Goal: Information Seeking & Learning: Check status

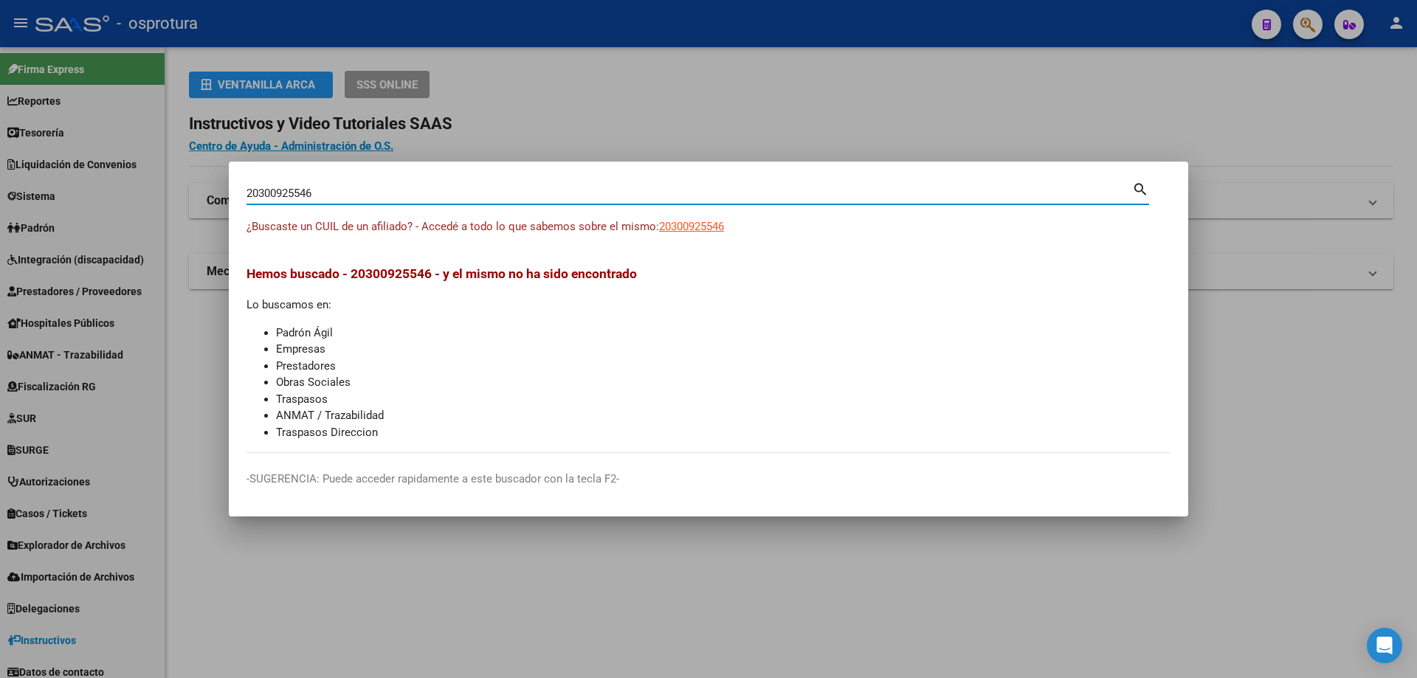
click at [422, 193] on input "20300925546" at bounding box center [690, 193] width 886 height 13
paste input "-30105156-"
type input "20301051566"
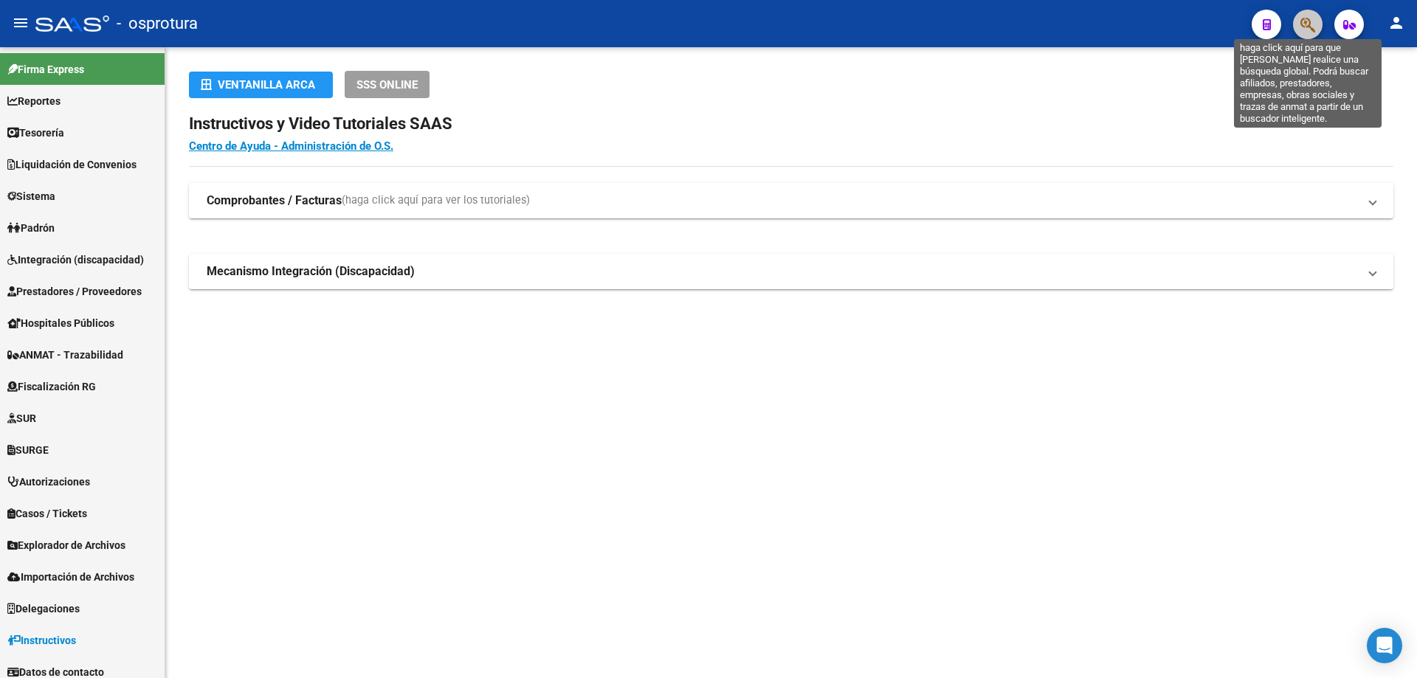
click at [1306, 22] on icon "button" at bounding box center [1308, 24] width 15 height 17
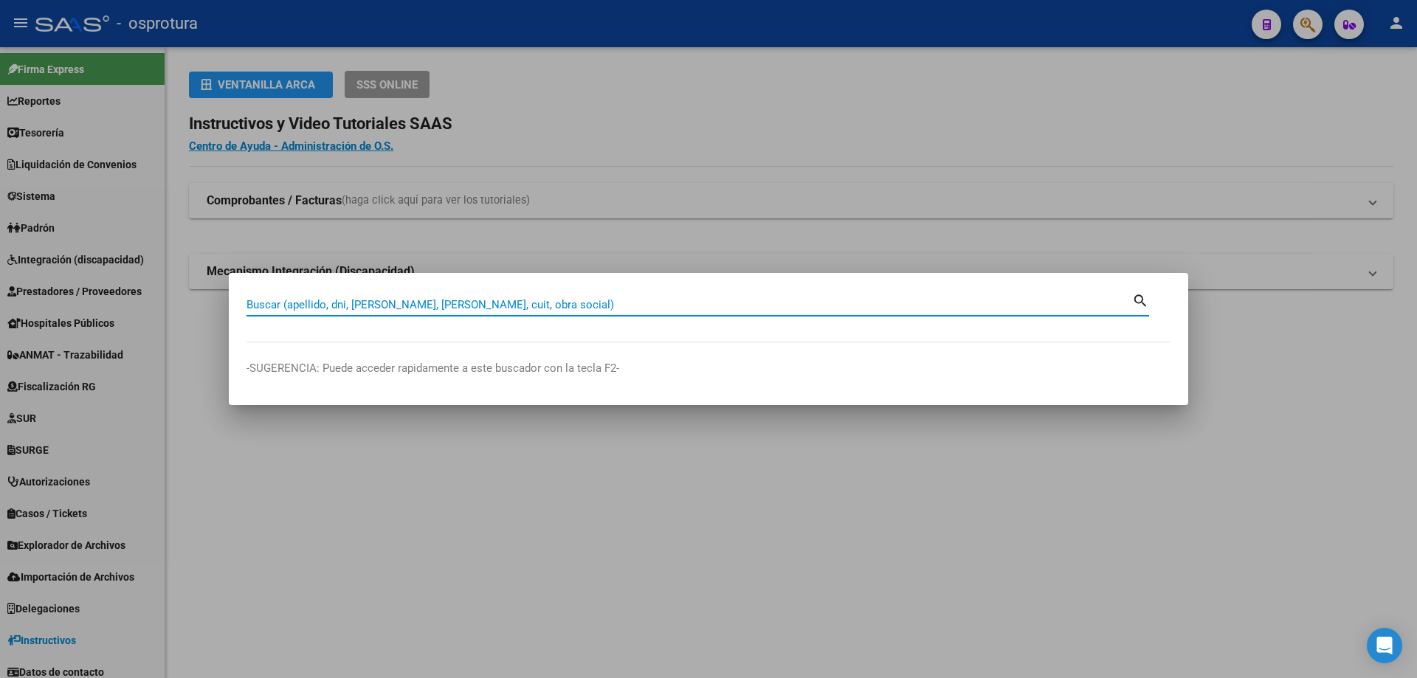
click at [528, 309] on input "Buscar (apellido, dni, [PERSON_NAME], [PERSON_NAME], cuit, obra social)" at bounding box center [690, 304] width 886 height 13
type input "20301220570"
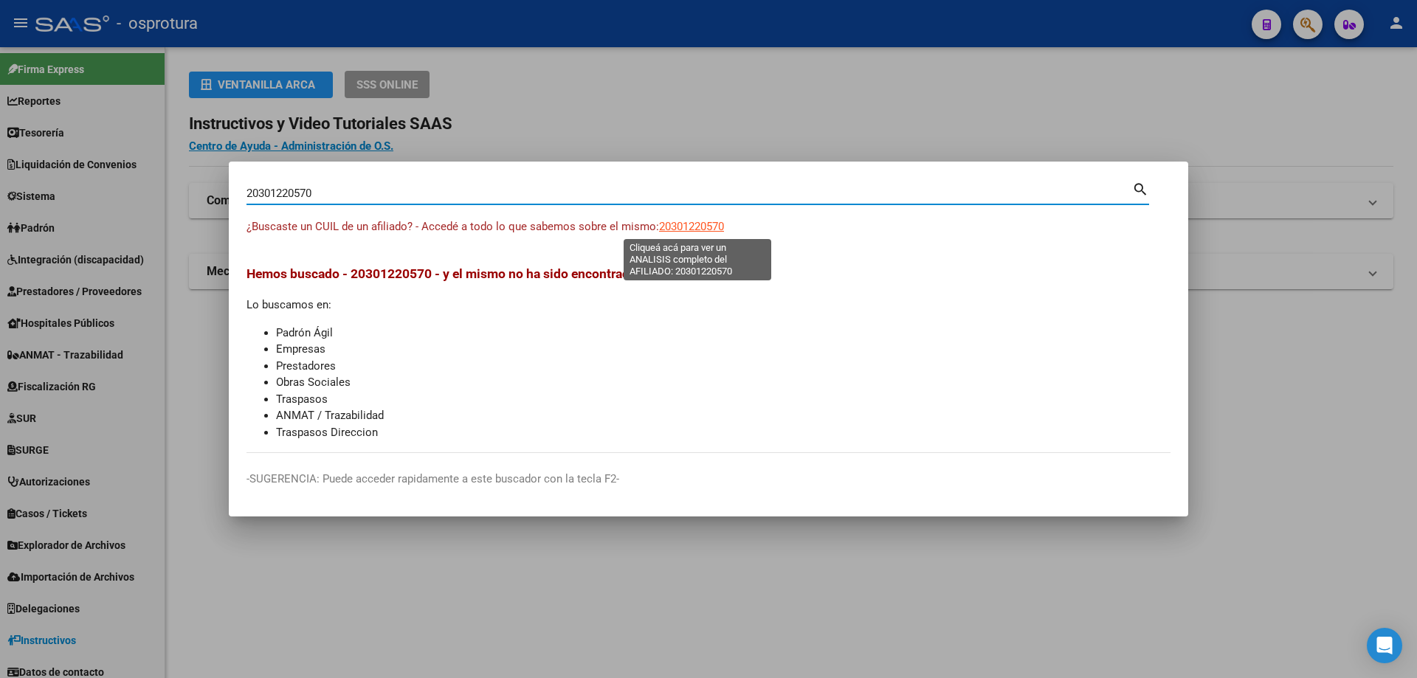
click at [686, 225] on span "20301220570" at bounding box center [691, 226] width 65 height 13
type textarea "20301220570"
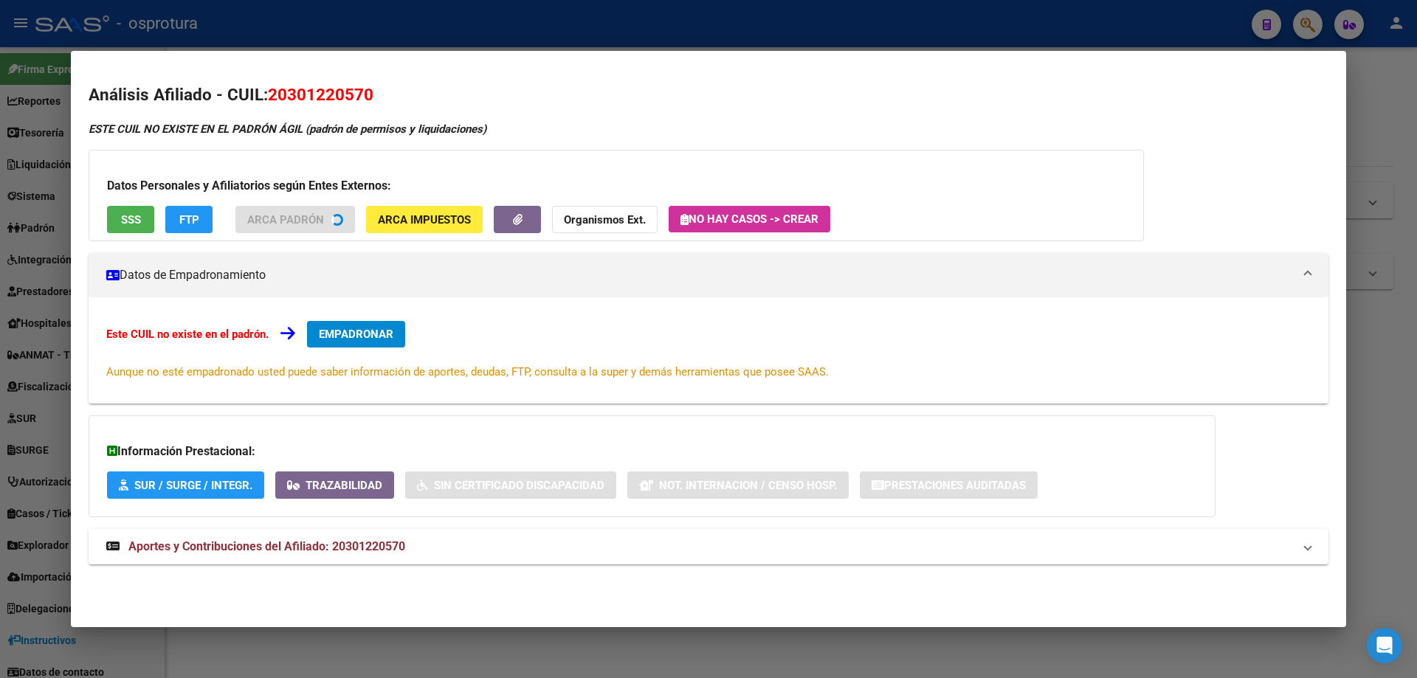
click at [131, 232] on button "SSS" at bounding box center [130, 219] width 47 height 27
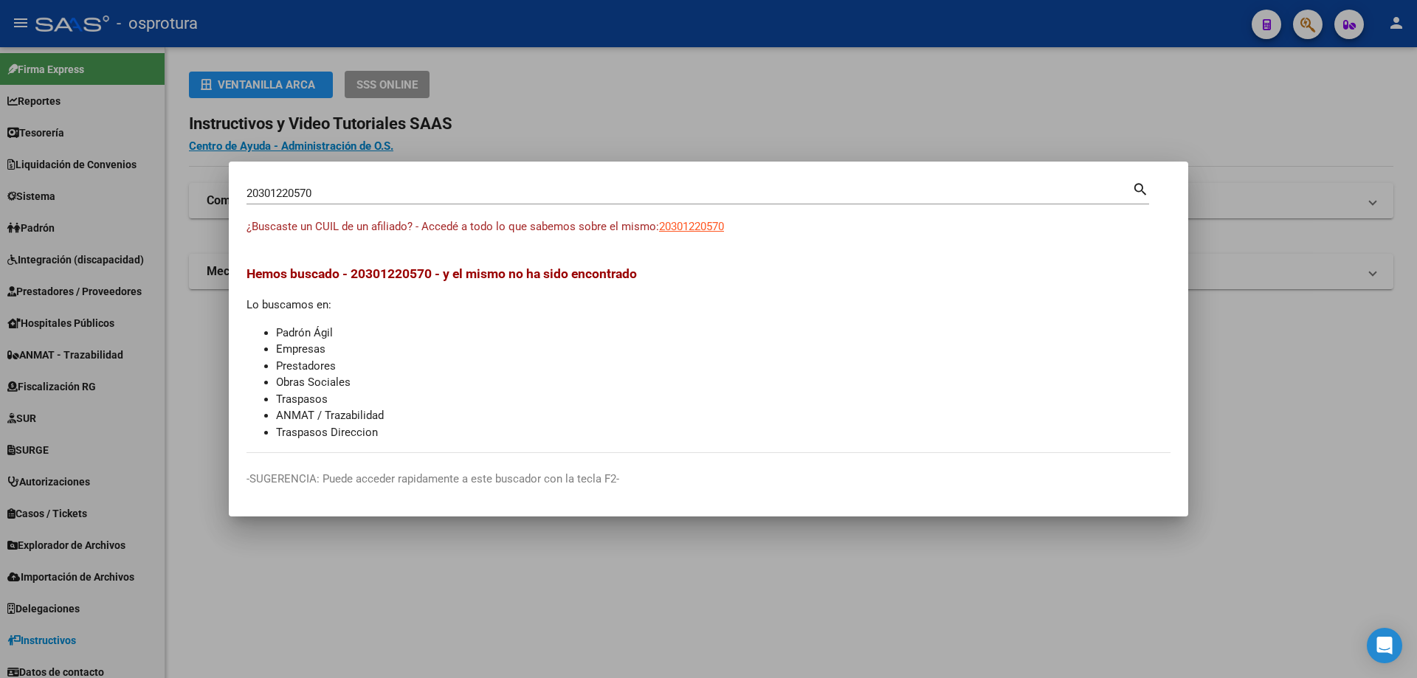
click at [438, 196] on input "20301220570" at bounding box center [690, 193] width 886 height 13
paste input "-30133238-7"
type input "20301332387"
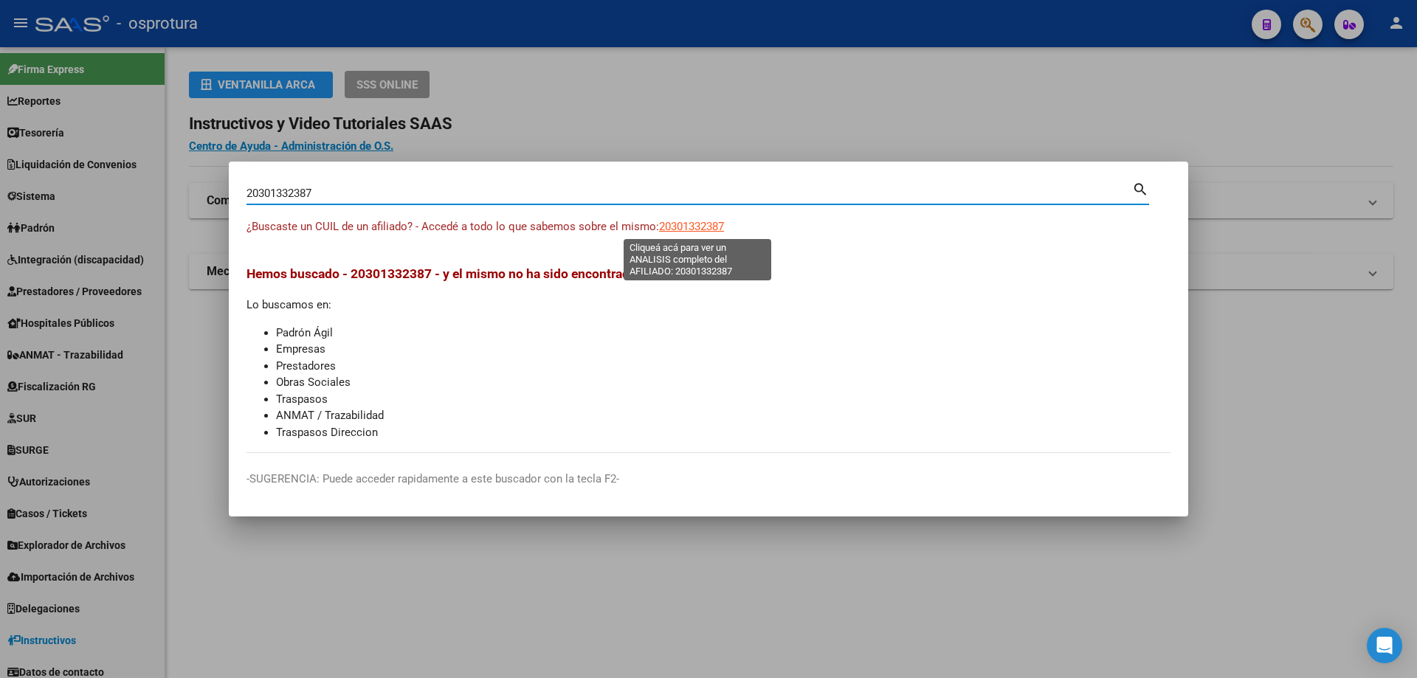
click at [684, 221] on span "20301332387" at bounding box center [691, 226] width 65 height 13
type textarea "20301332387"
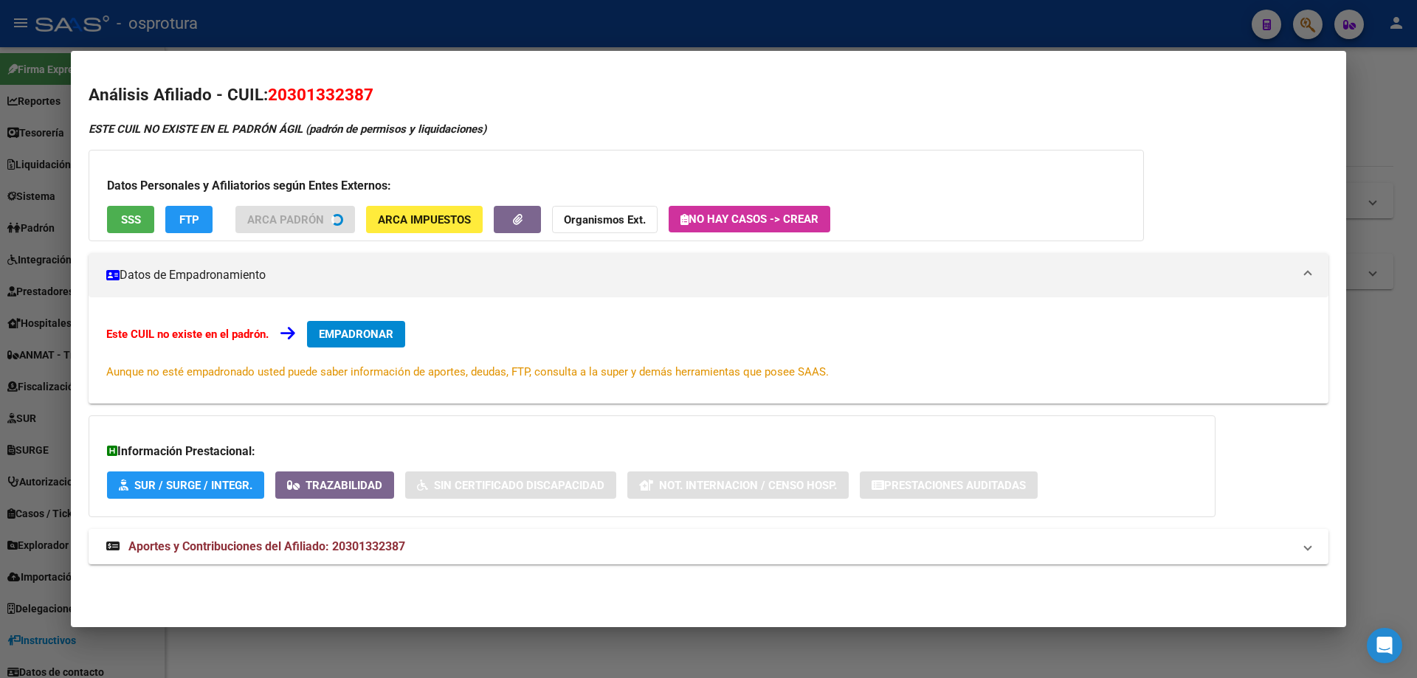
click at [106, 229] on div "Datos Personales y Afiliatorios según Entes Externos: SSS FTP ARCA Padrón ARCA …" at bounding box center [617, 196] width 1056 height 92
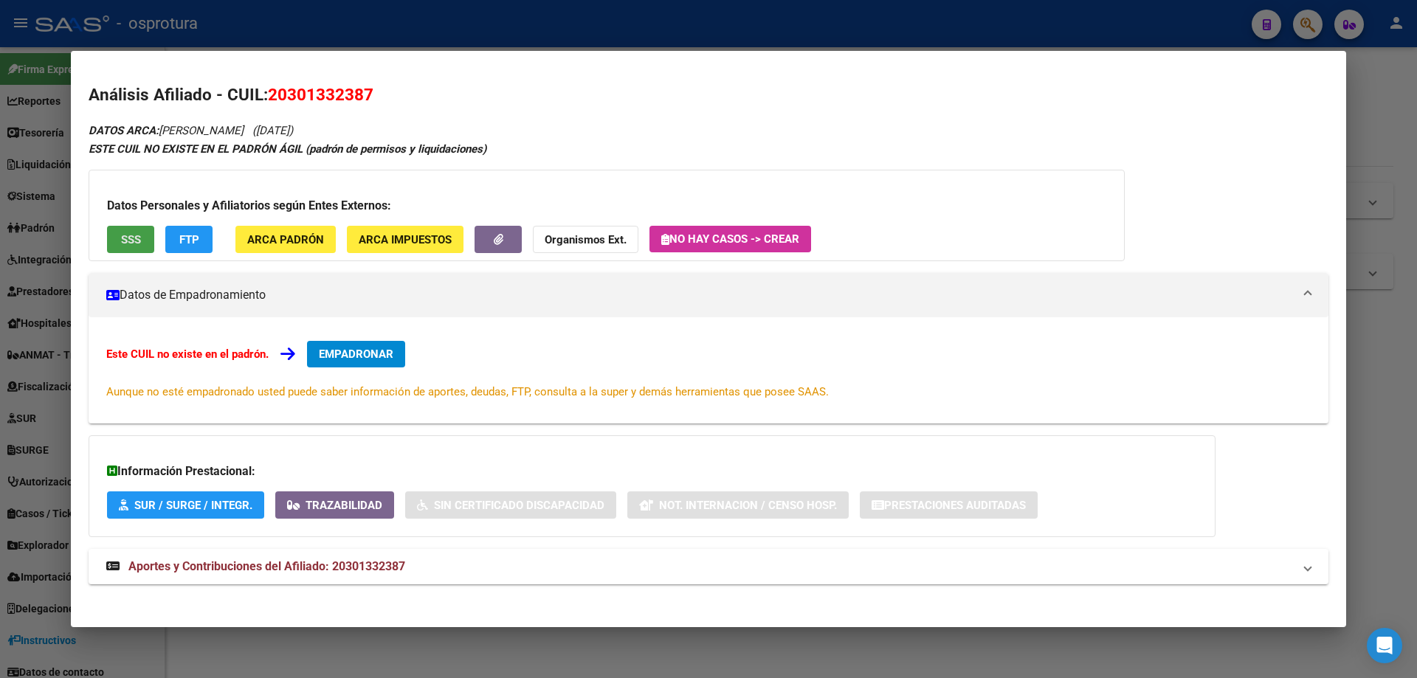
click at [130, 241] on span "SSS" at bounding box center [131, 239] width 20 height 13
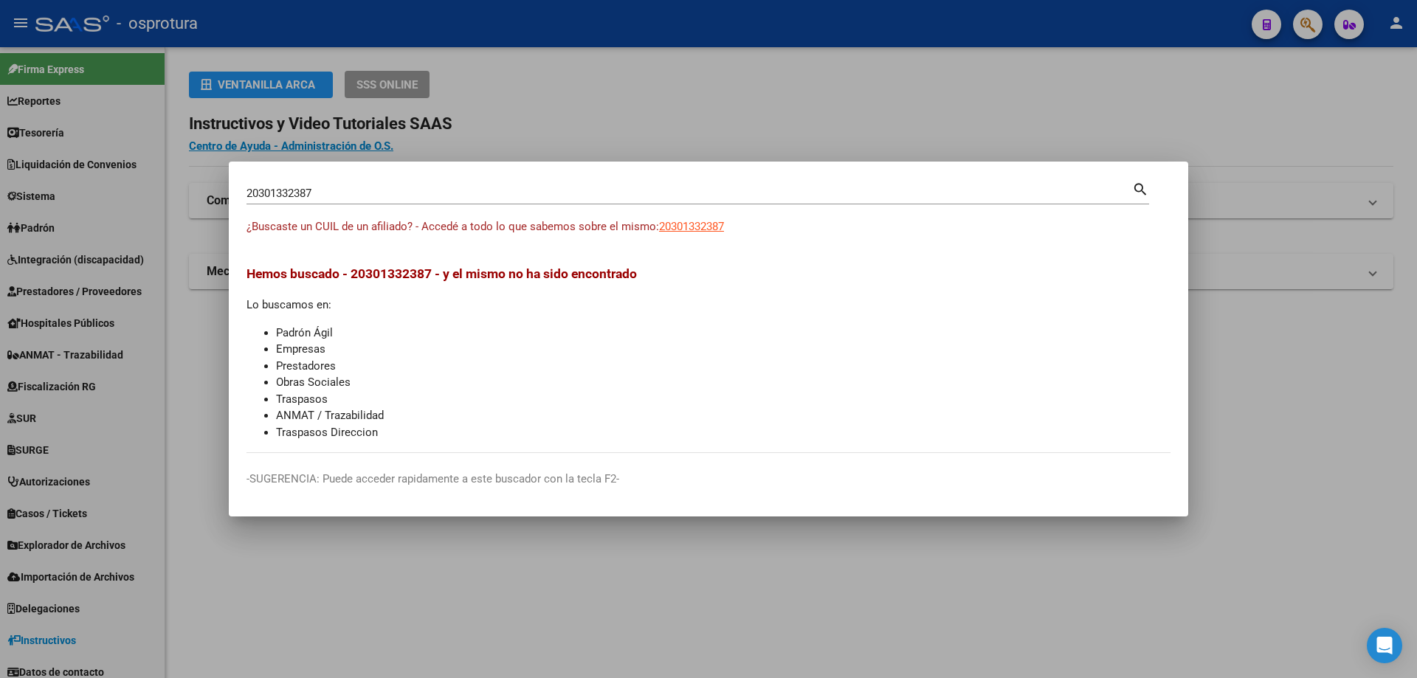
click at [391, 198] on input "20301332387" at bounding box center [690, 193] width 886 height 13
click at [391, 199] on input "20301332387" at bounding box center [690, 193] width 886 height 13
paste input "-30146329-5"
type input "20301463295"
click at [706, 226] on span "20301463295" at bounding box center [691, 226] width 65 height 13
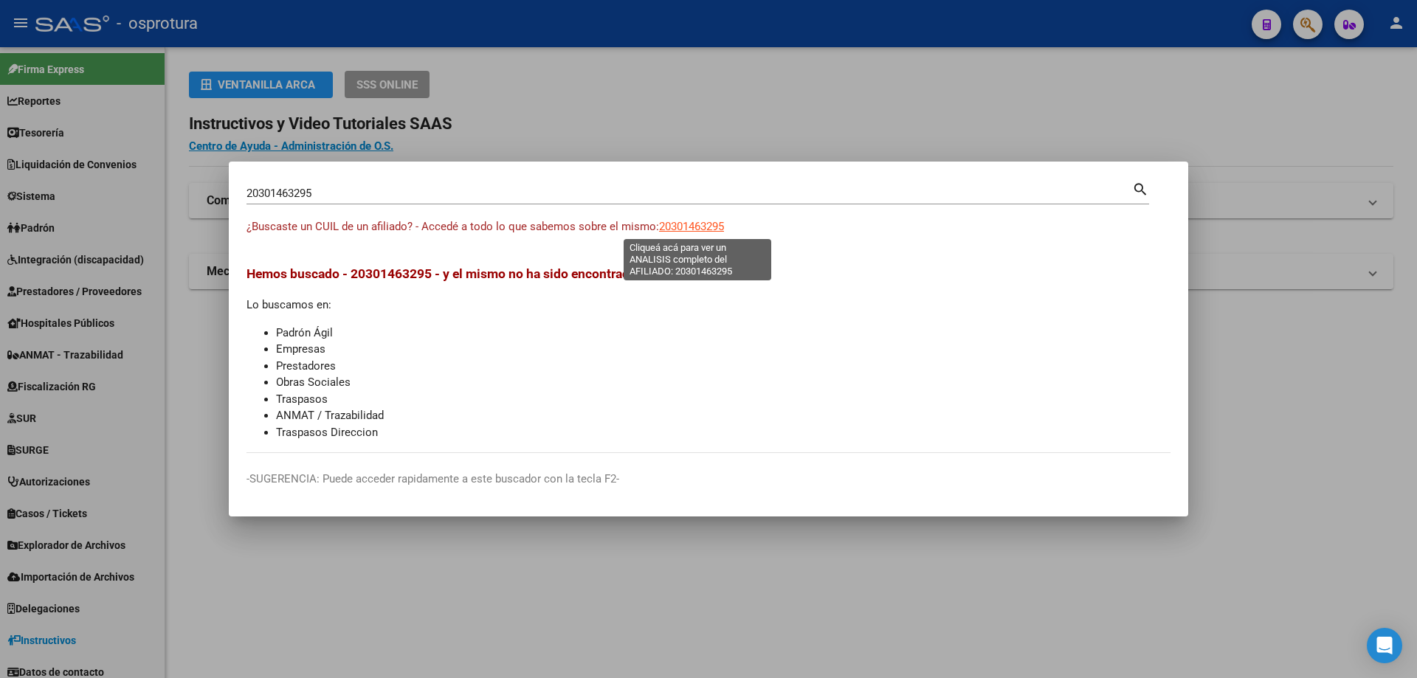
type textarea "20301463295"
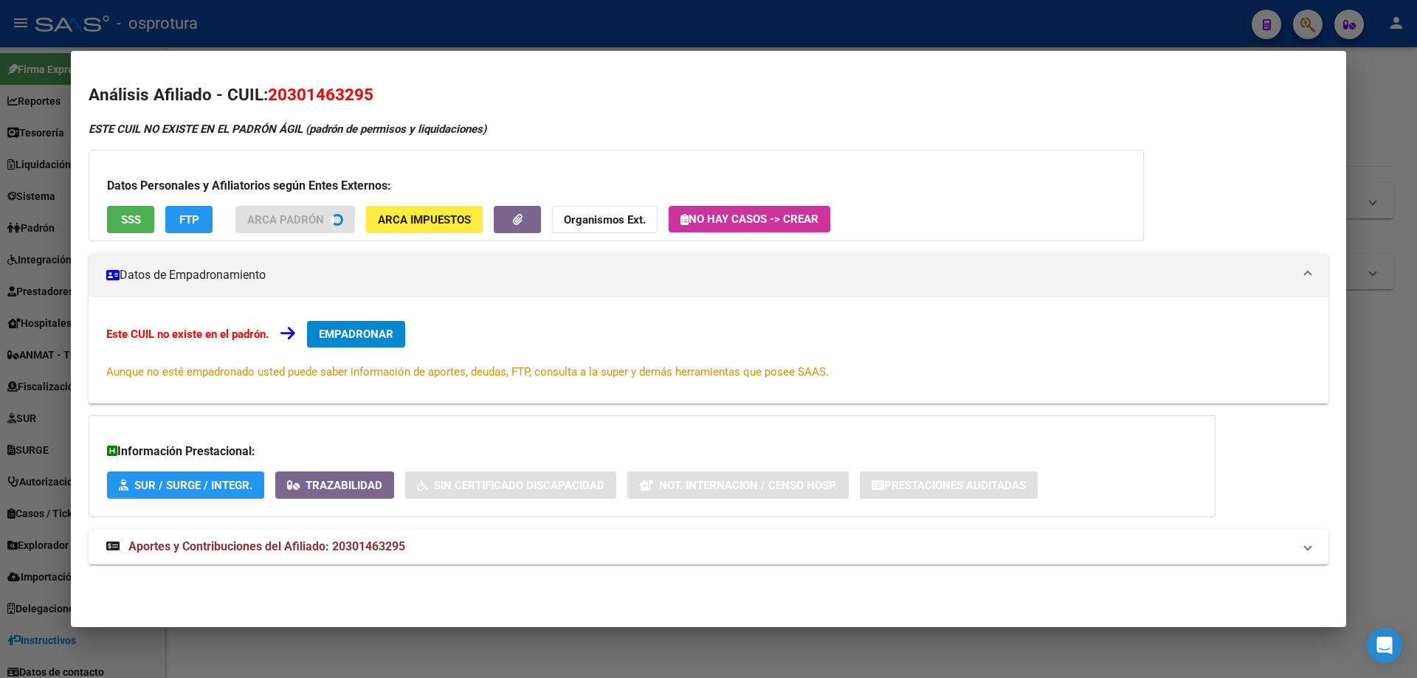
click at [148, 223] on button "SSS" at bounding box center [130, 219] width 47 height 27
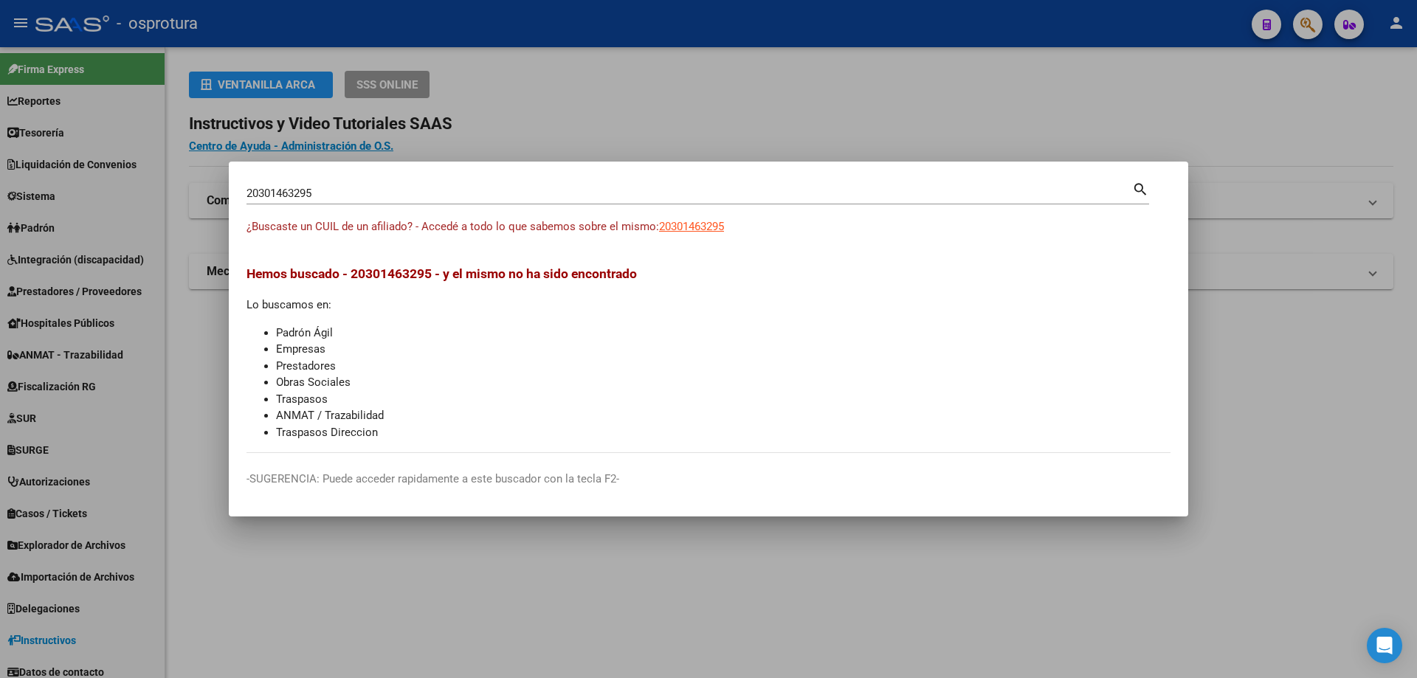
click at [359, 196] on input "20301463295" at bounding box center [690, 193] width 886 height 13
paste input "-30146477-1"
type input "20301464771"
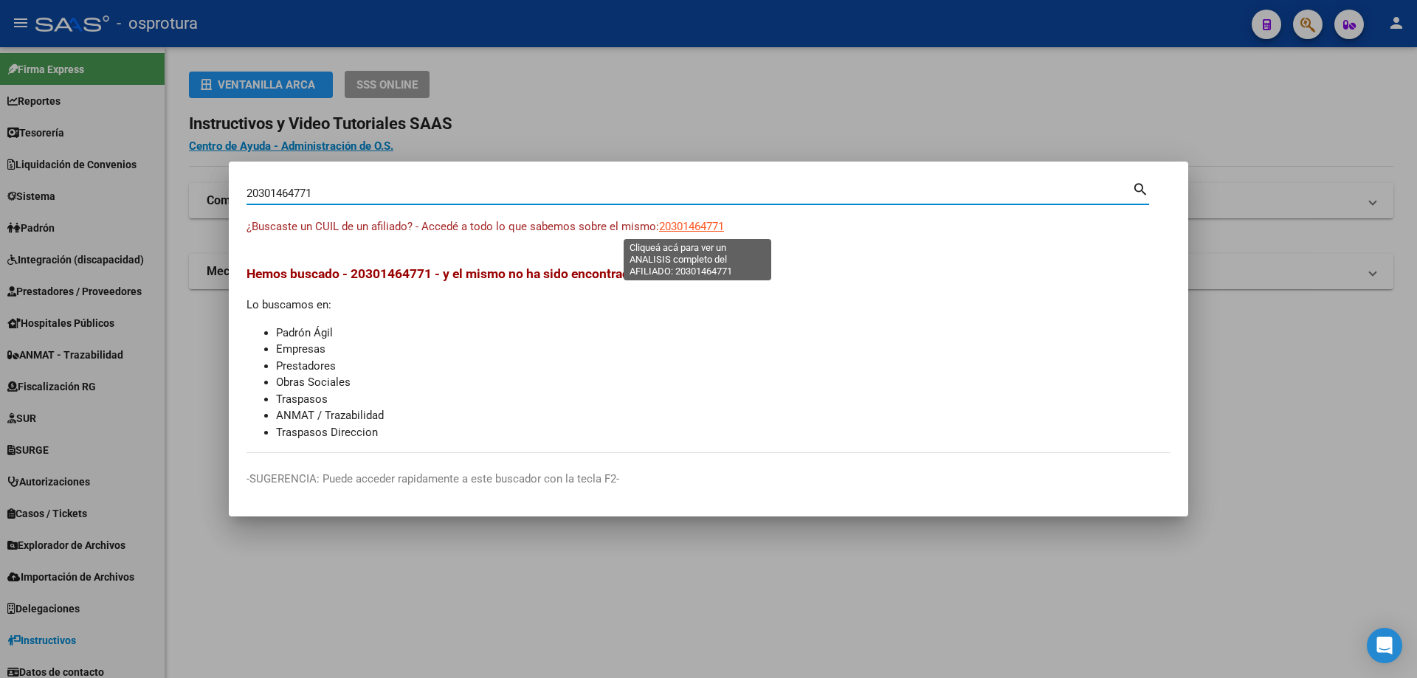
click at [684, 232] on span "20301464771" at bounding box center [691, 226] width 65 height 13
type textarea "20301464771"
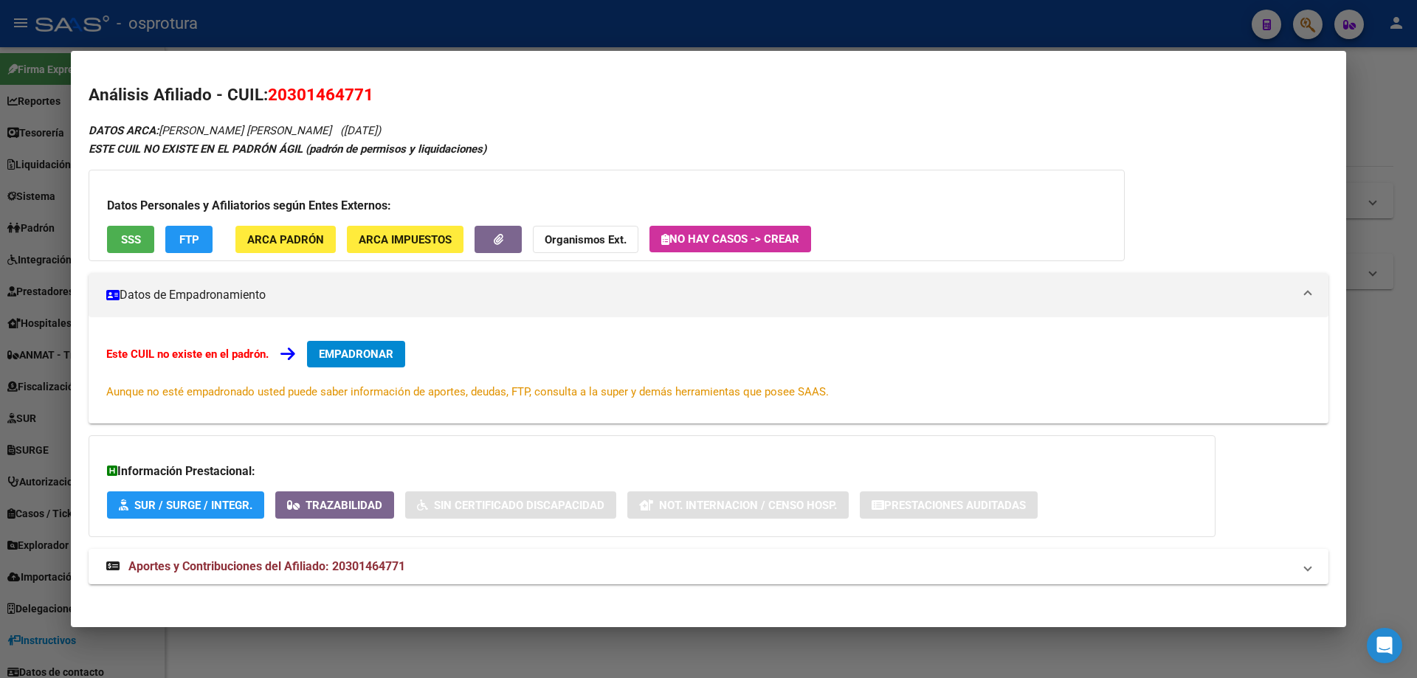
click at [127, 234] on span "SSS" at bounding box center [131, 239] width 20 height 13
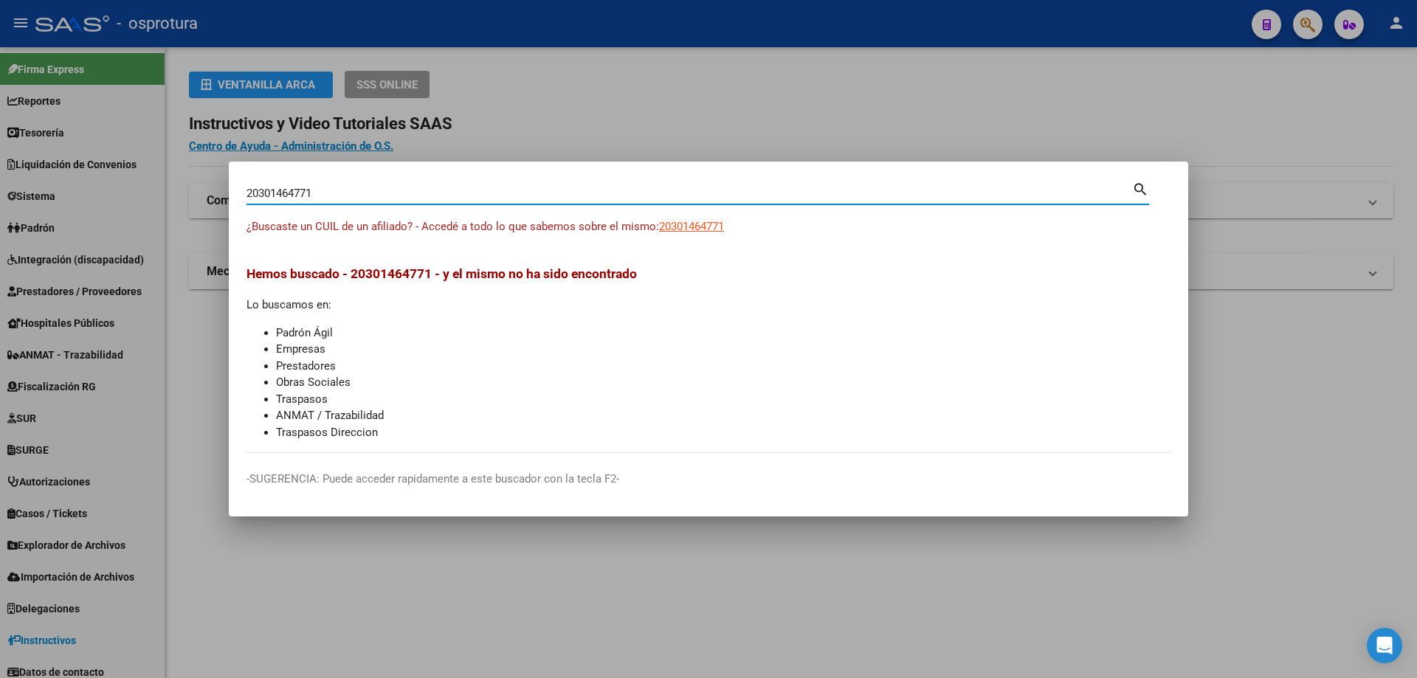
click at [548, 196] on input "20301464771" at bounding box center [690, 193] width 886 height 13
paste input "-30149286-4"
type input "20301492864"
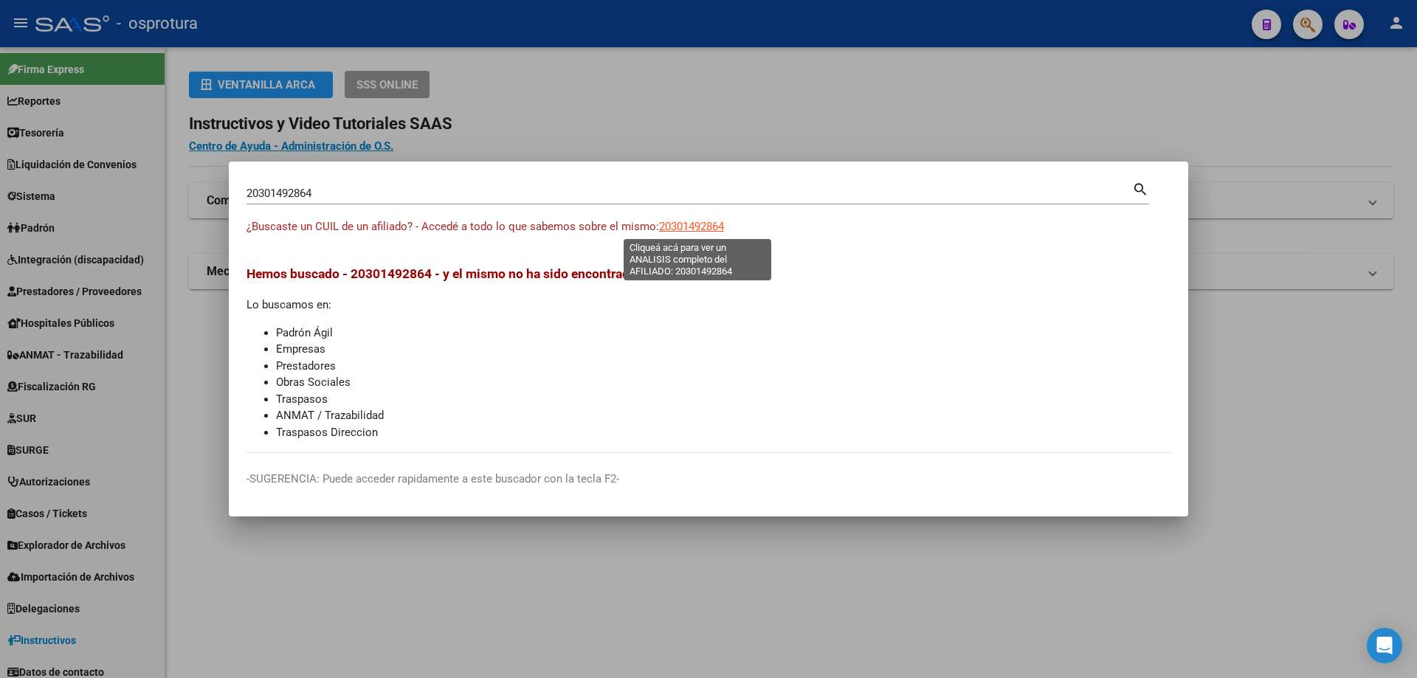
click at [700, 225] on span "20301492864" at bounding box center [691, 226] width 65 height 13
type textarea "20301492864"
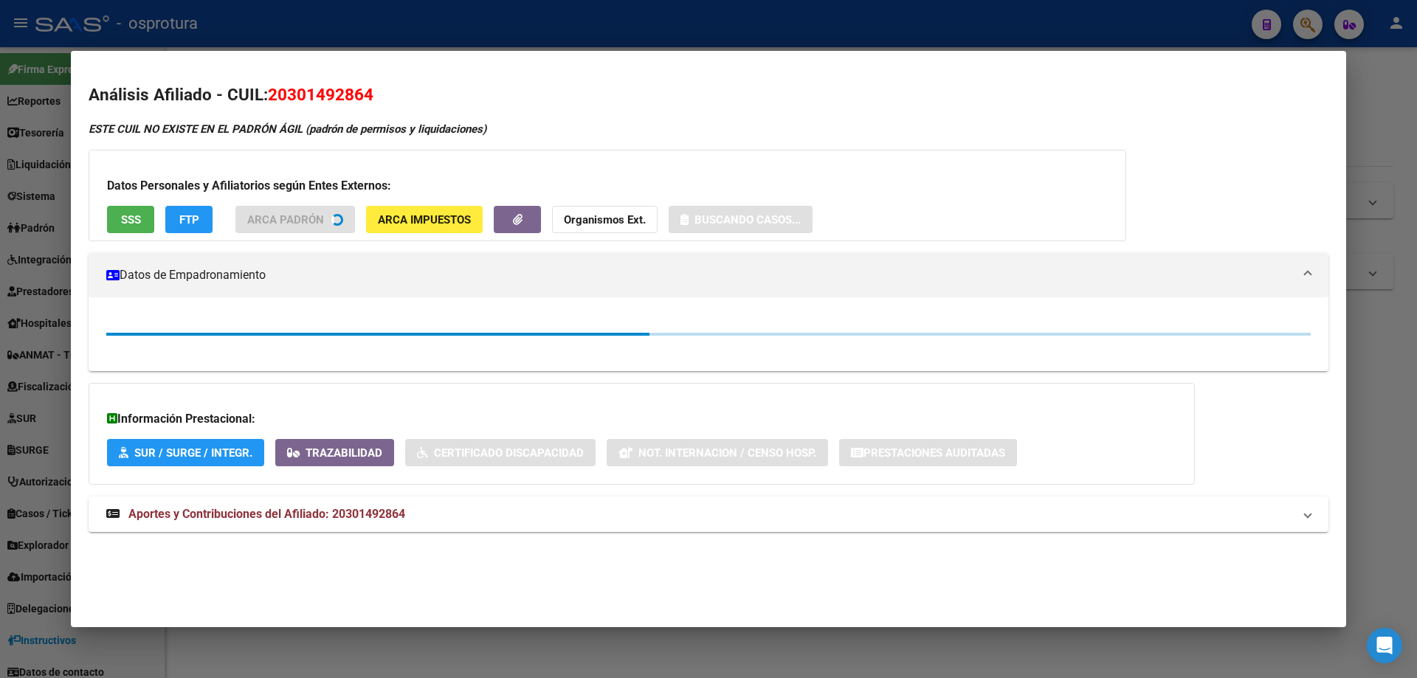
click at [117, 219] on button "SSS" at bounding box center [130, 219] width 47 height 27
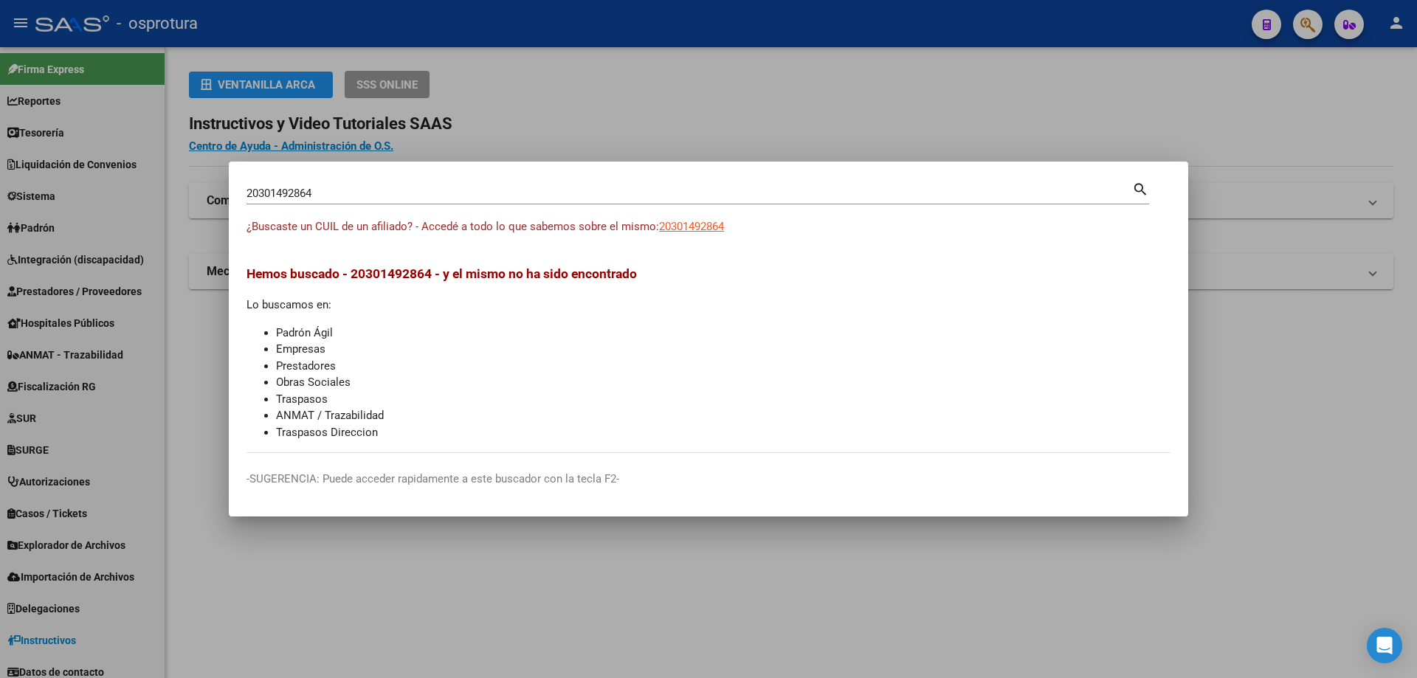
click at [314, 189] on input "20301492864" at bounding box center [690, 193] width 886 height 13
paste input "-30196203-8"
type input "20301962038"
click at [685, 221] on span "20301962038" at bounding box center [691, 226] width 65 height 13
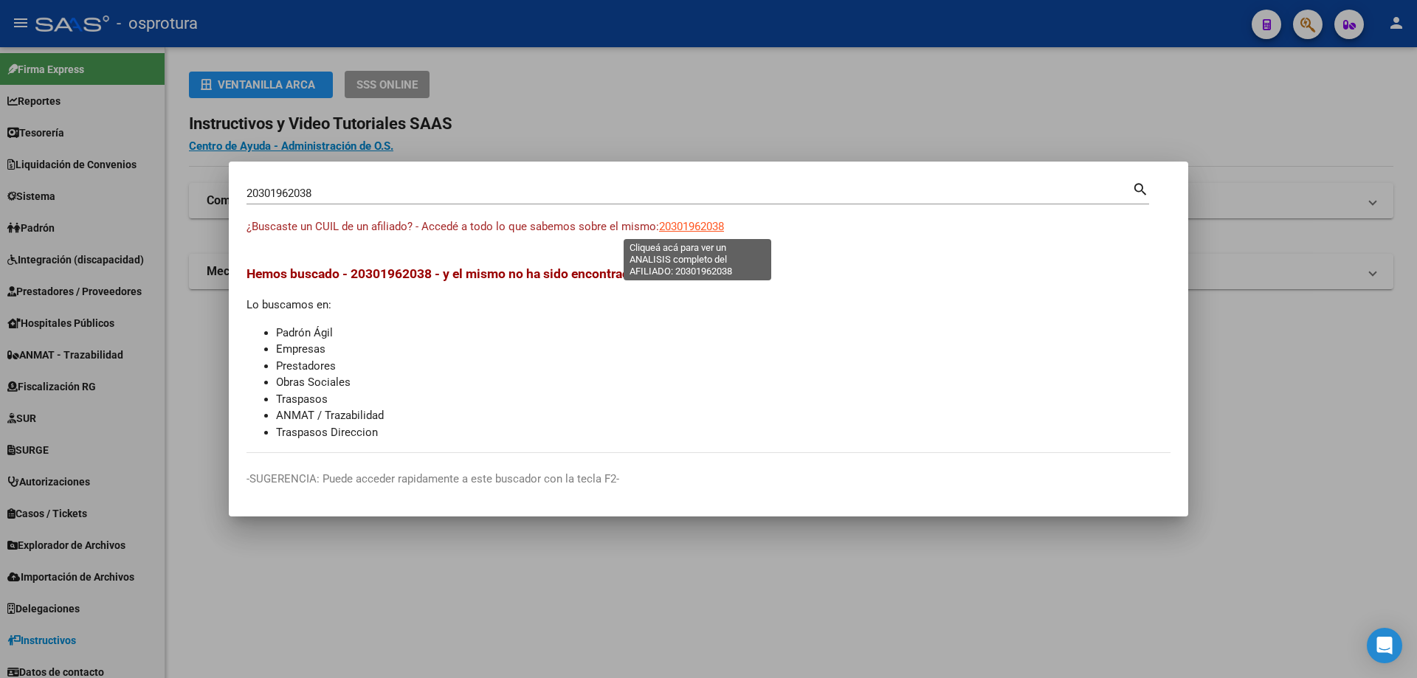
type textarea "20301962038"
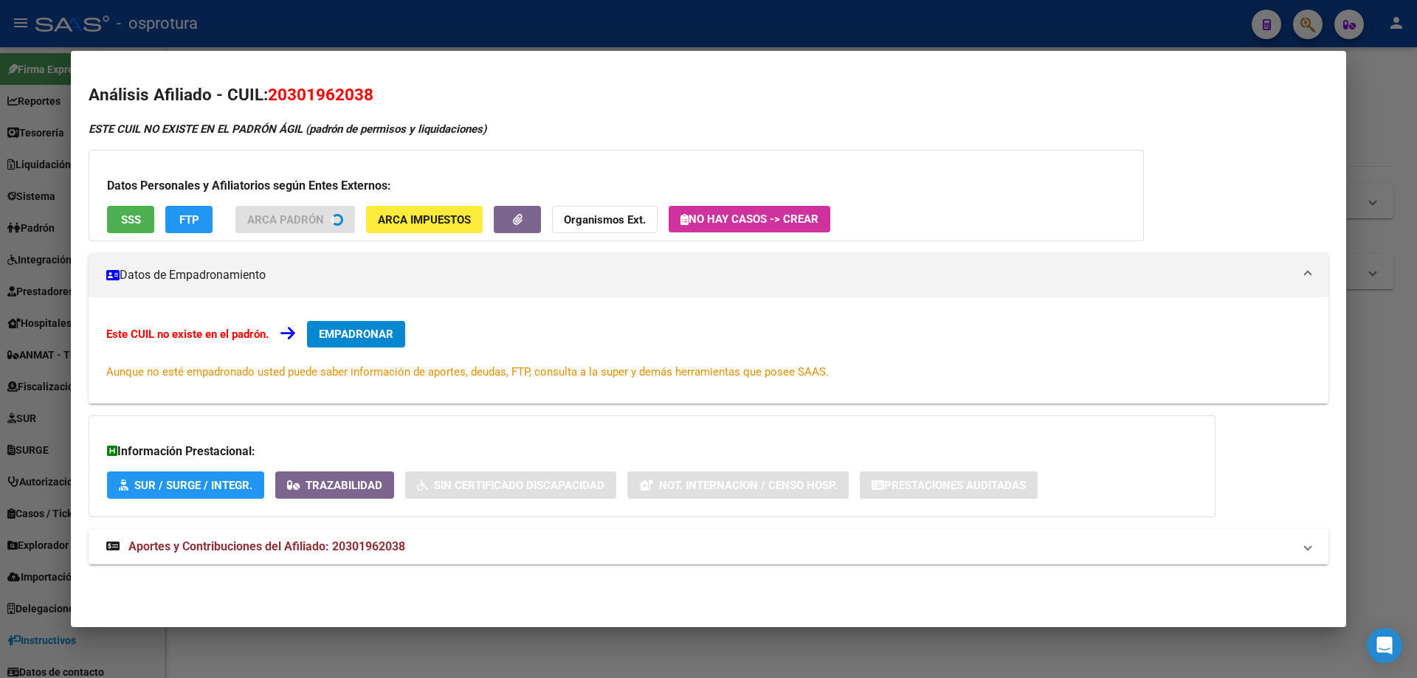
click at [123, 218] on div "Datos Personales y Afiliatorios según Entes Externos: SSS FTP ARCA Padrón ARCA …" at bounding box center [617, 196] width 1056 height 92
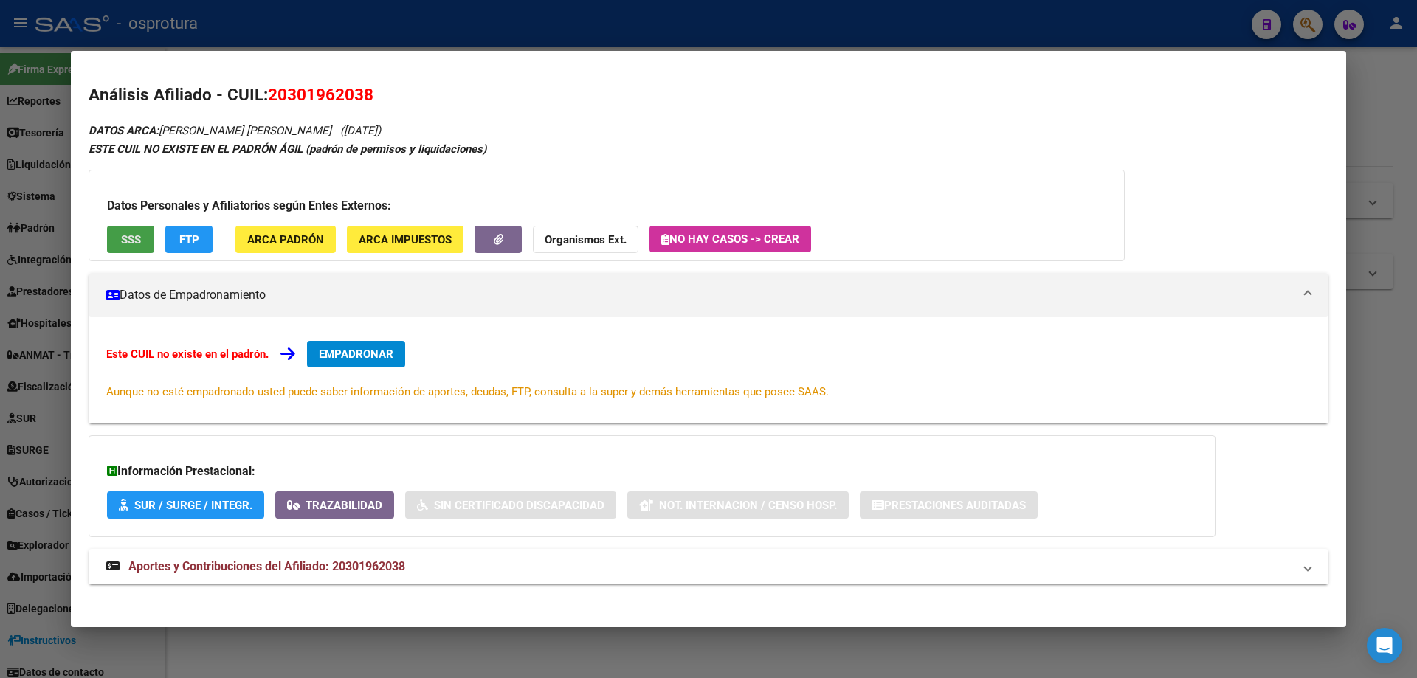
click at [129, 241] on span "SSS" at bounding box center [131, 239] width 20 height 13
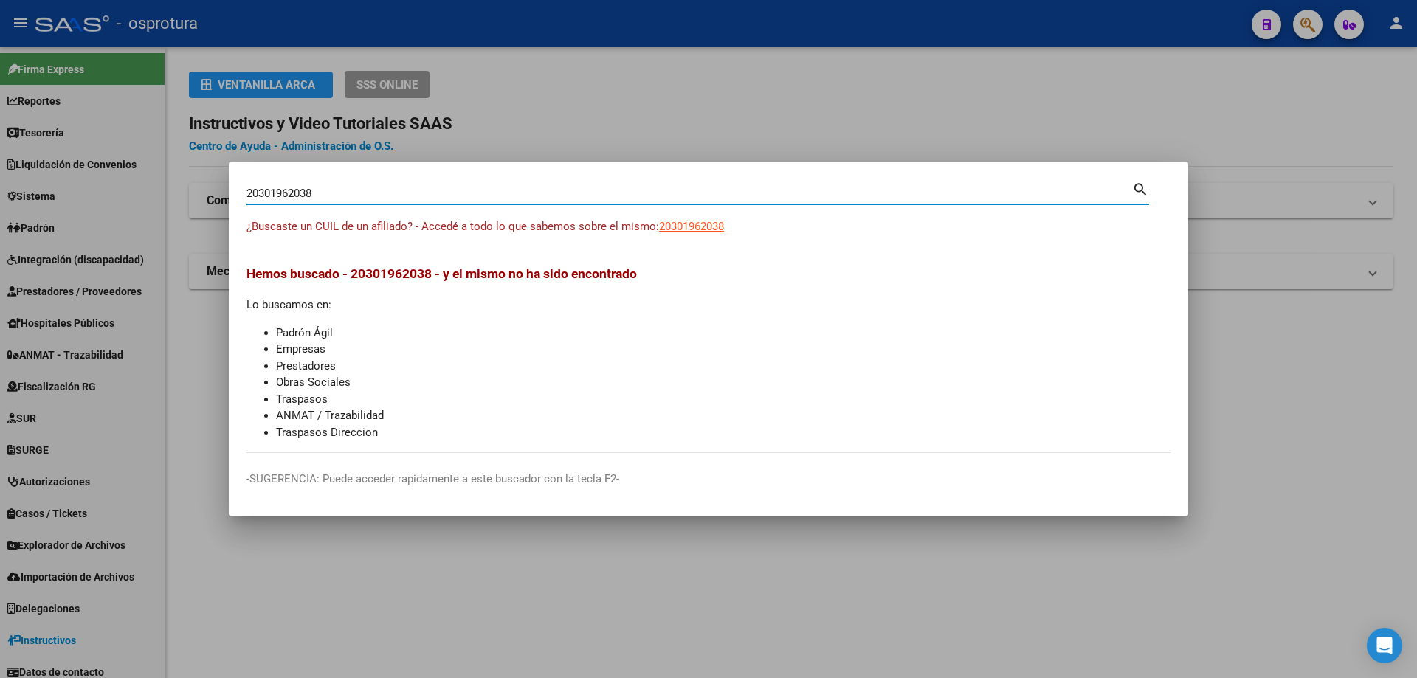
click at [567, 199] on input "20301962038" at bounding box center [690, 193] width 886 height 13
paste input "-30201683-7"
type input "20302016837"
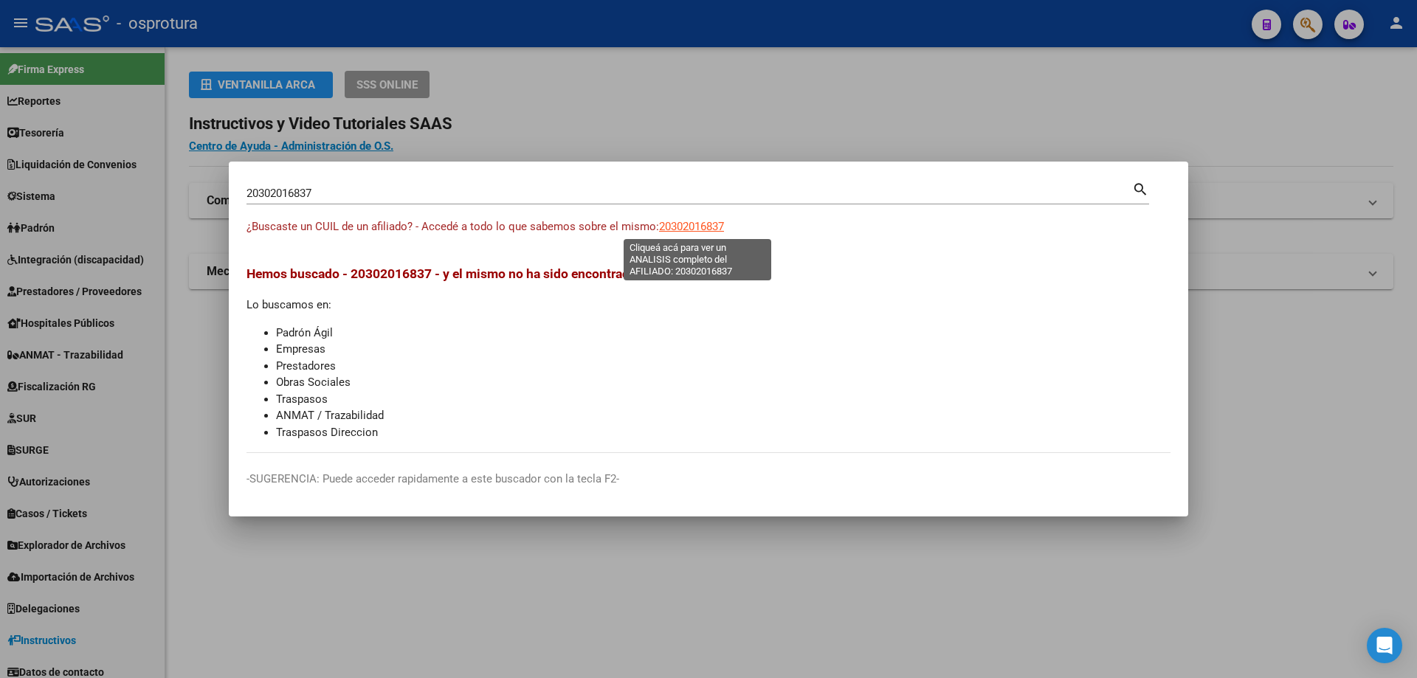
click at [688, 226] on span "20302016837" at bounding box center [691, 226] width 65 height 13
type textarea "20302016837"
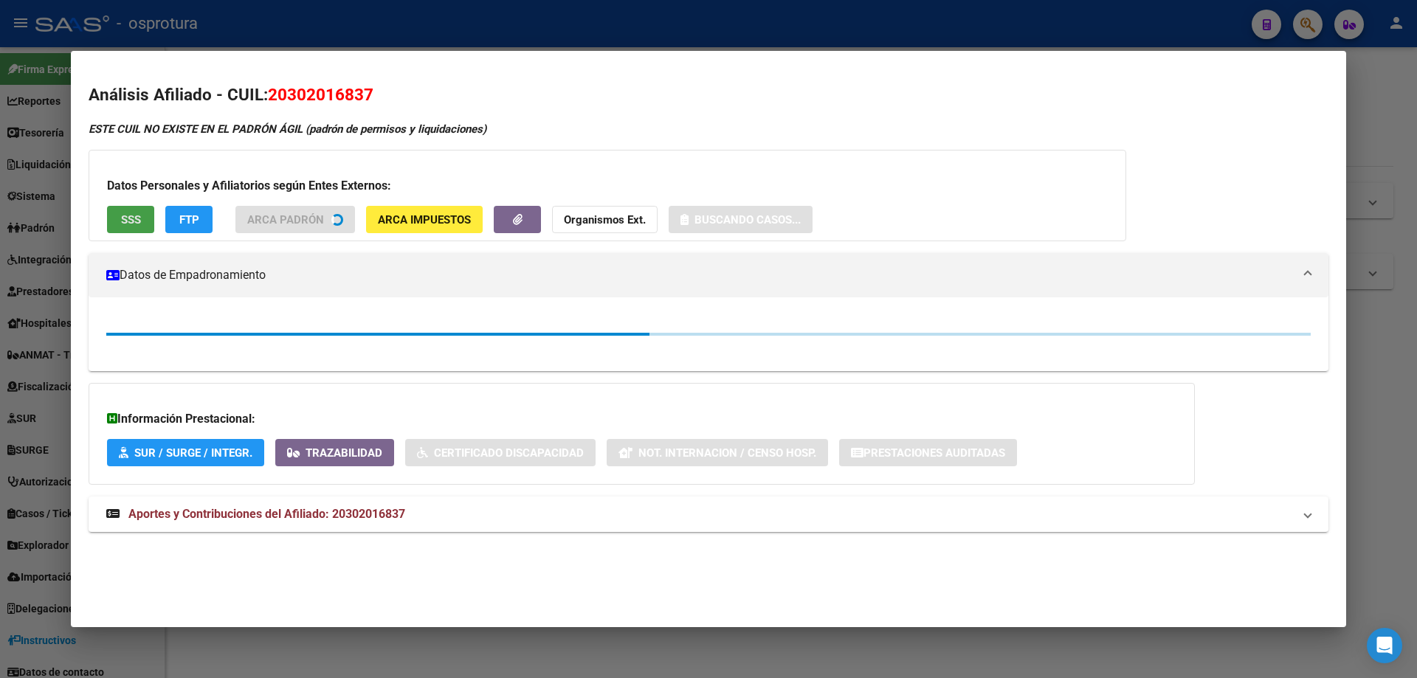
click at [145, 213] on button "SSS" at bounding box center [130, 219] width 47 height 27
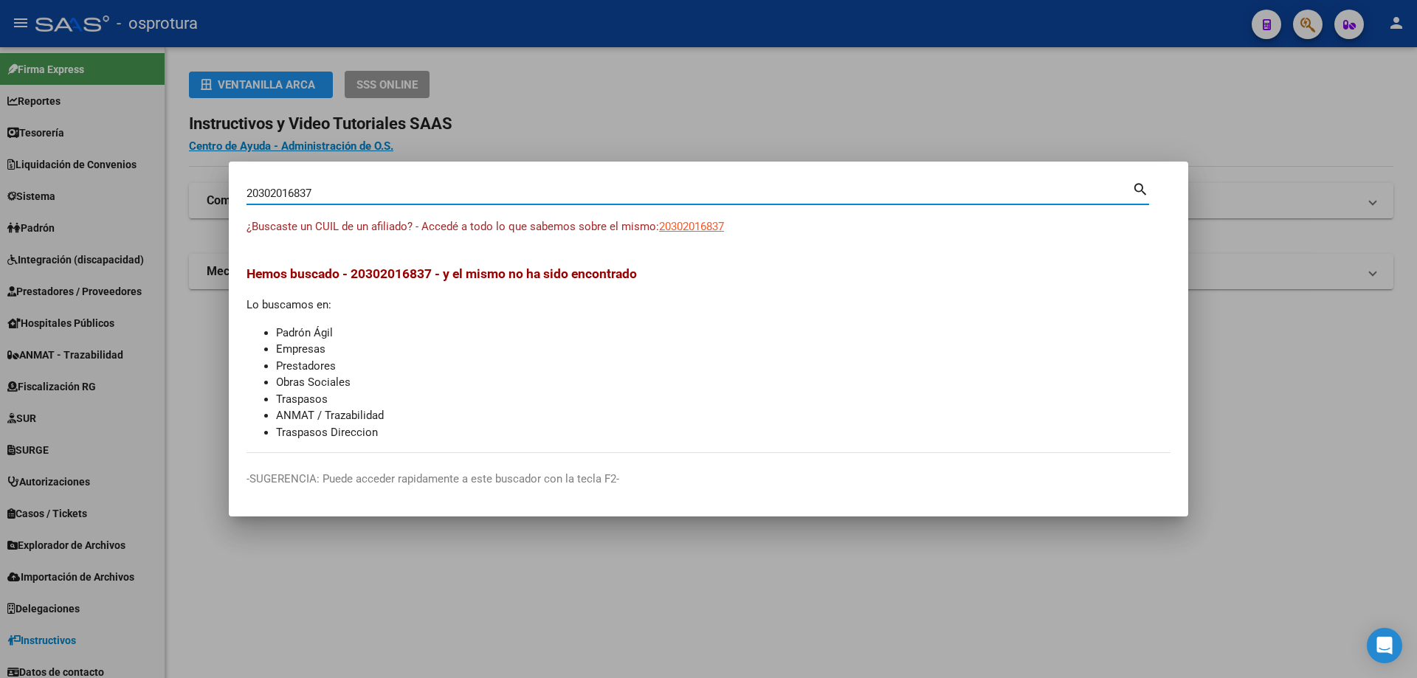
click at [409, 192] on input "20302016837" at bounding box center [690, 193] width 886 height 13
paste input "-30236079-1"
type input "20302360791"
click at [701, 224] on span "20302360791" at bounding box center [691, 226] width 65 height 13
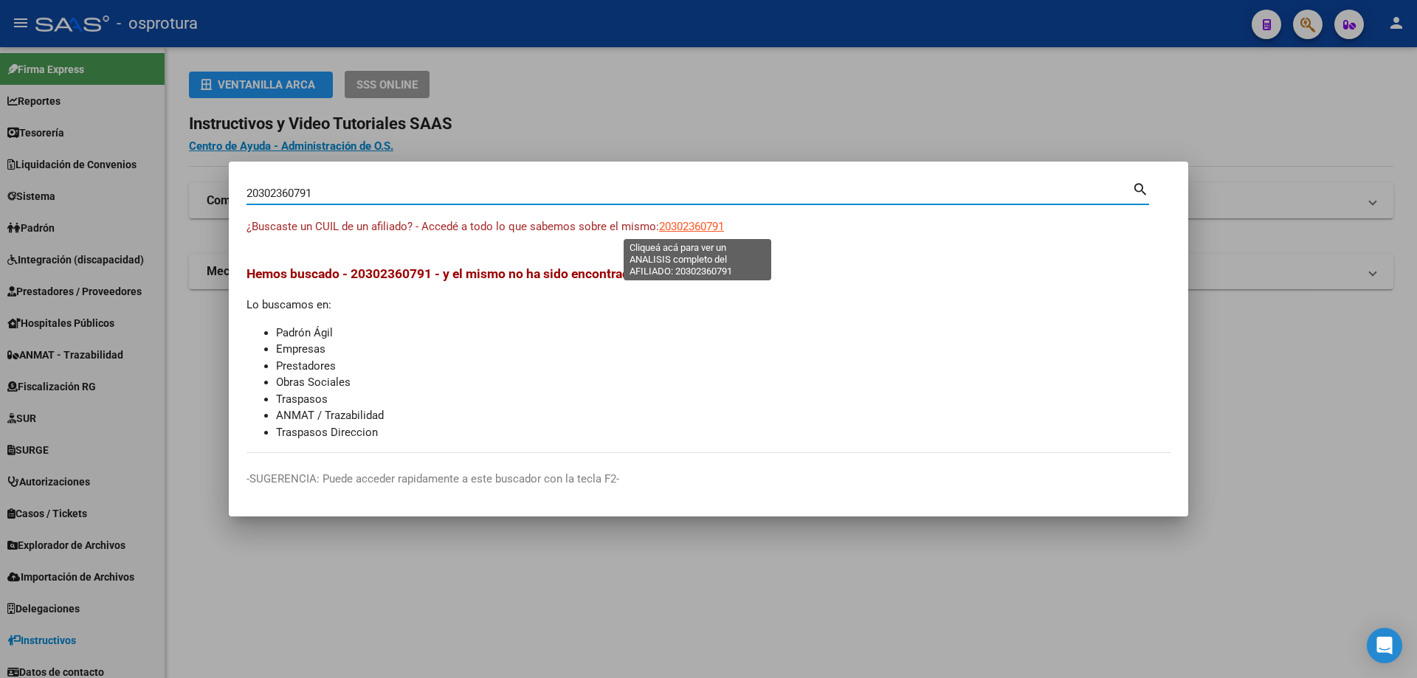
type textarea "20302360791"
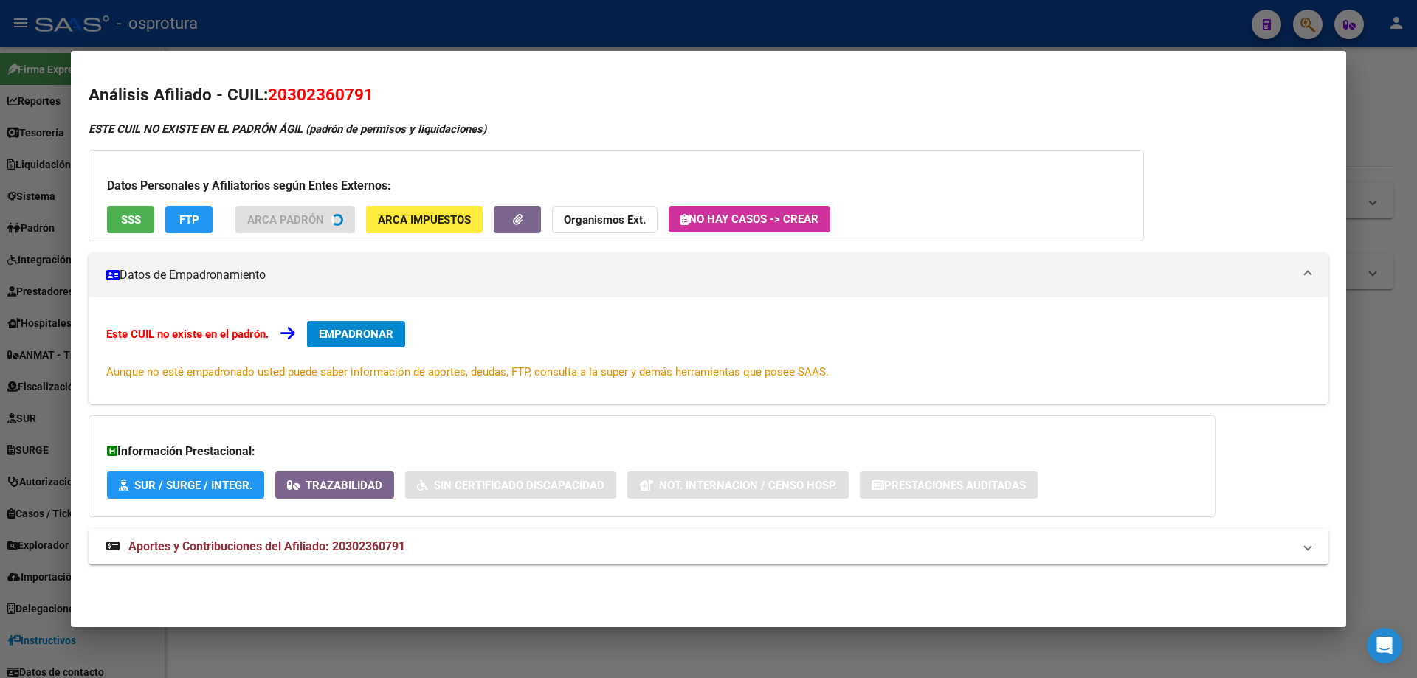
click at [120, 219] on div "Datos Personales y Afiliatorios según Entes Externos: SSS FTP ARCA Padrón ARCA …" at bounding box center [617, 196] width 1056 height 92
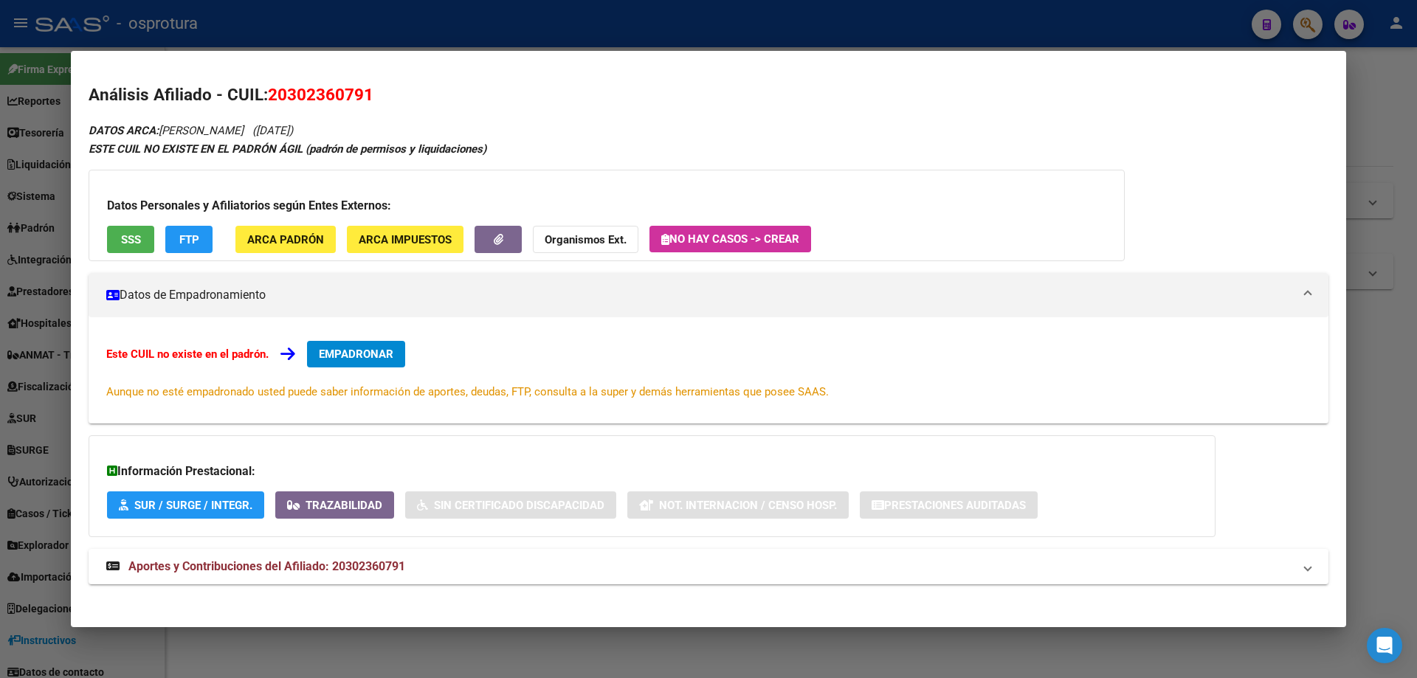
click at [131, 255] on div "Datos Personales y Afiliatorios según Entes Externos: SSS FTP ARCA Padrón ARCA …" at bounding box center [607, 216] width 1036 height 92
click at [119, 236] on button "SSS" at bounding box center [130, 239] width 47 height 27
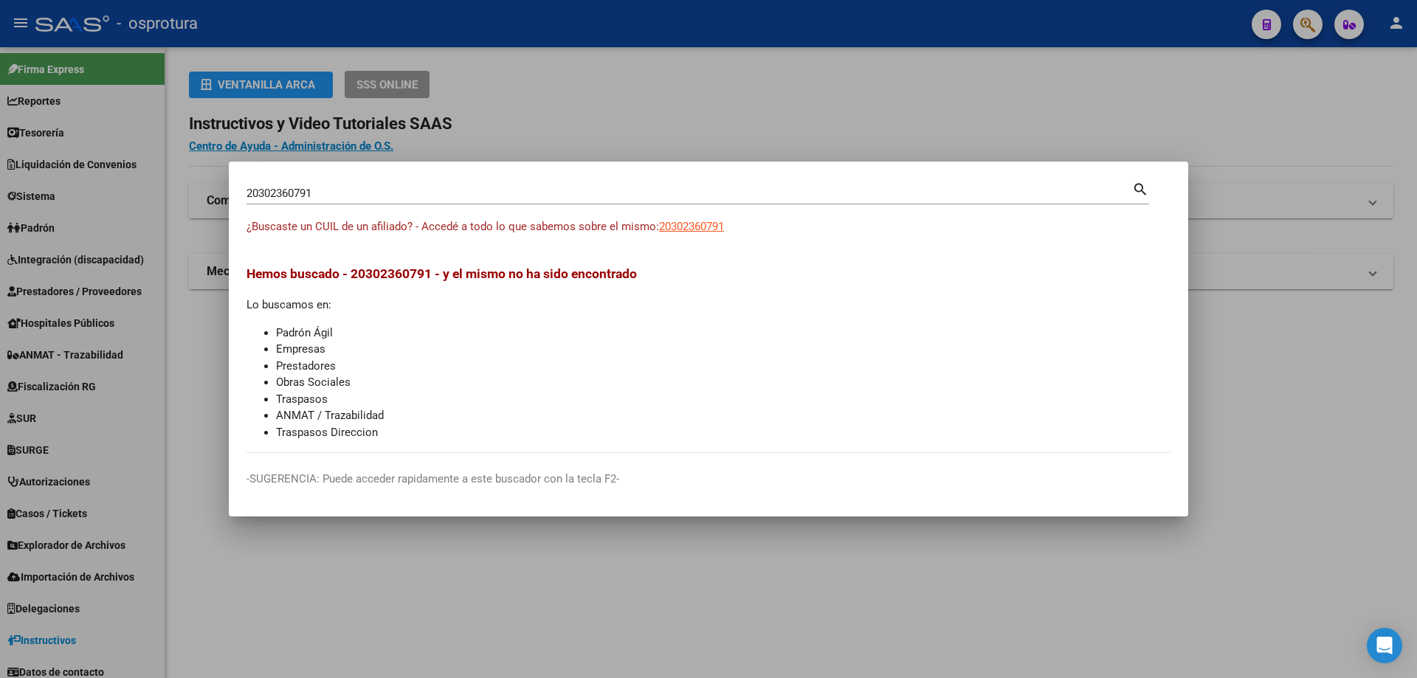
click at [318, 198] on input "20302360791" at bounding box center [690, 193] width 886 height 13
paste input "-30252198-"
type input "20302521981"
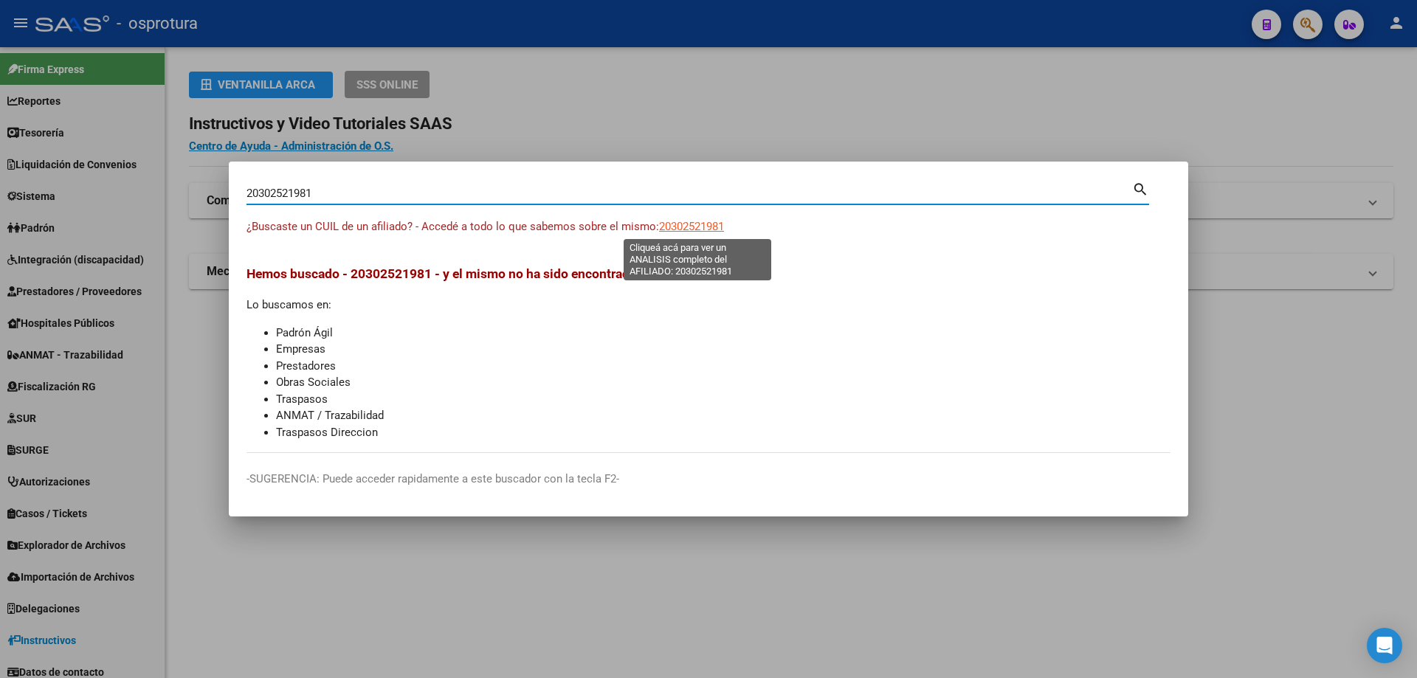
click at [693, 223] on span "20302521981" at bounding box center [691, 226] width 65 height 13
type textarea "20302521981"
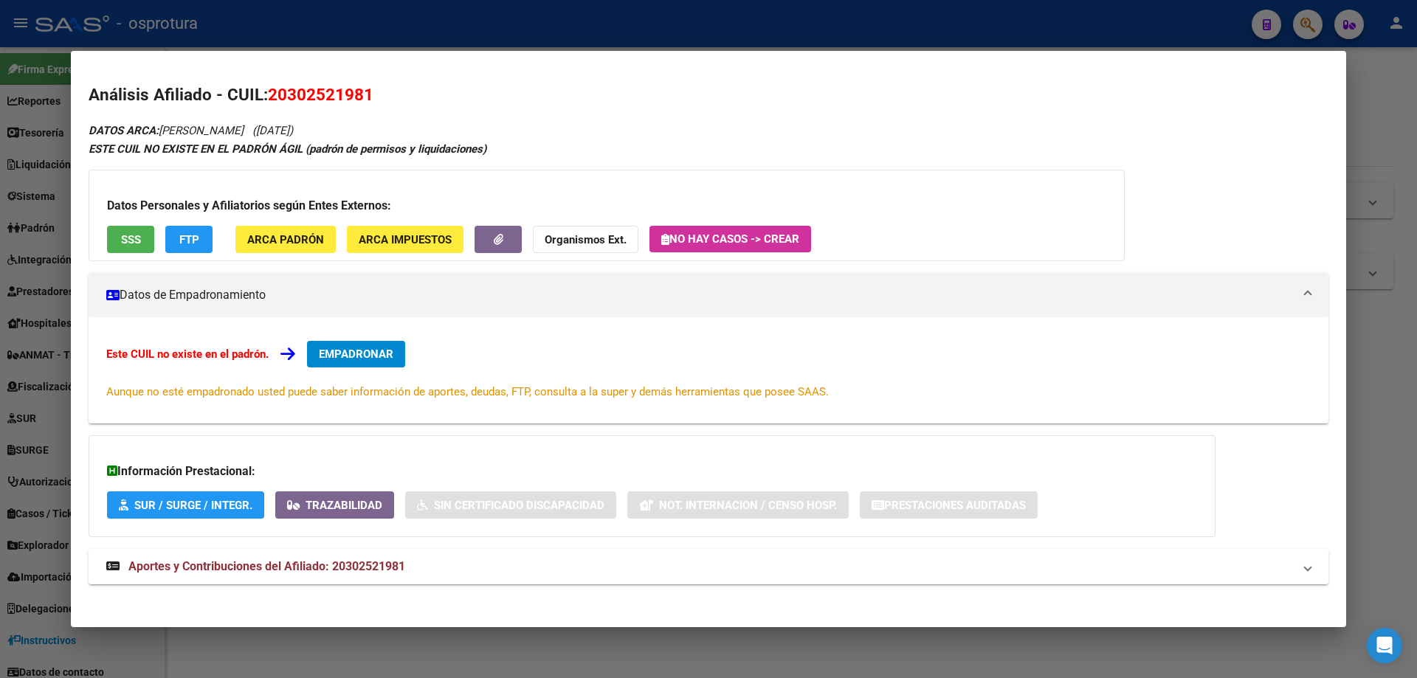
click at [110, 219] on div "Datos Personales y Afiliatorios según Entes Externos: SSS FTP ARCA Padrón ARCA …" at bounding box center [607, 216] width 1036 height 92
click at [121, 235] on span "SSS" at bounding box center [131, 239] width 20 height 13
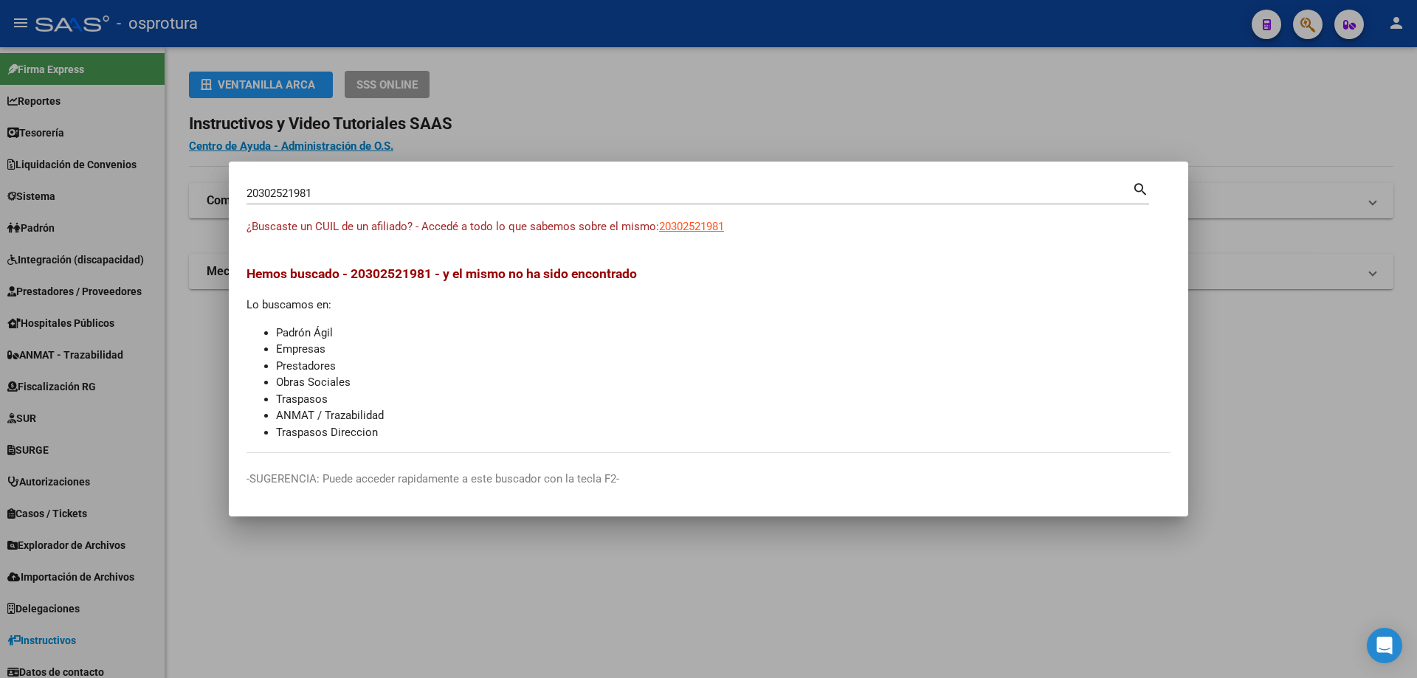
click at [323, 187] on input "20302521981" at bounding box center [690, 193] width 886 height 13
paste input "-30282779-7"
type input "20302827797"
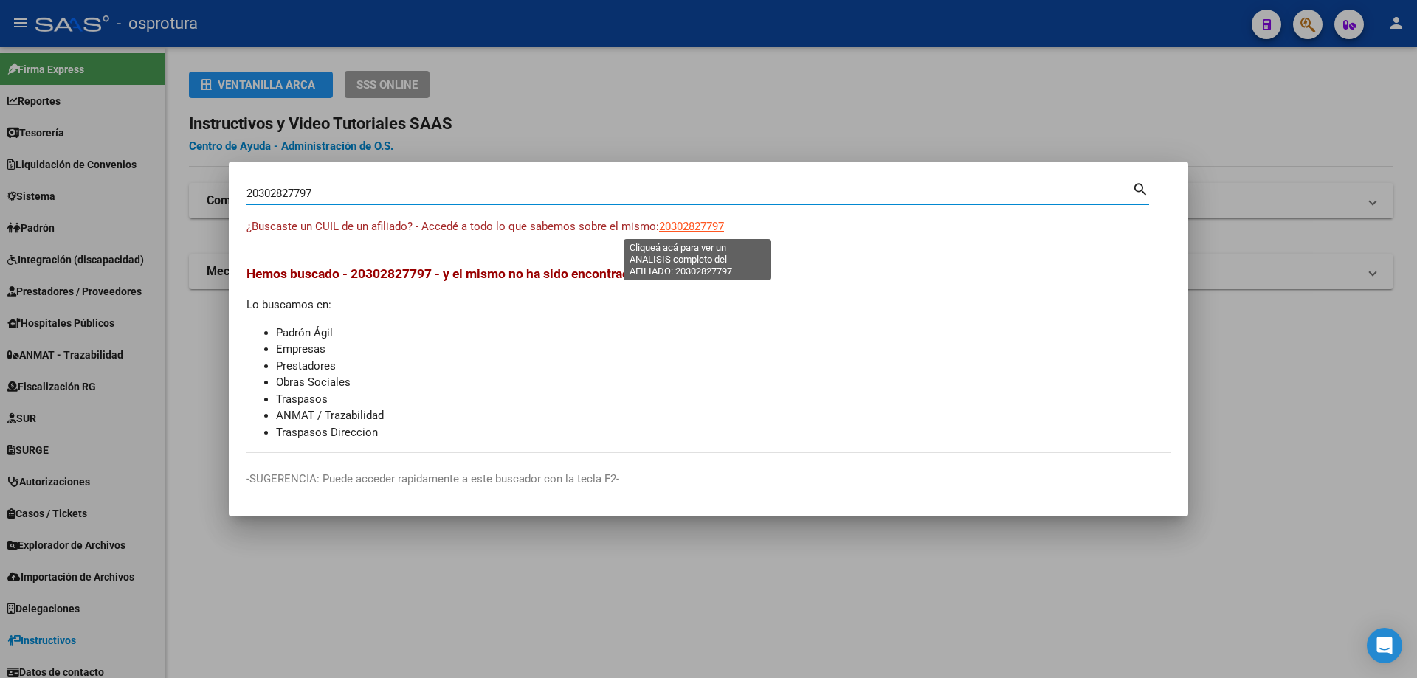
click at [687, 227] on span "20302827797" at bounding box center [691, 226] width 65 height 13
type textarea "20302827797"
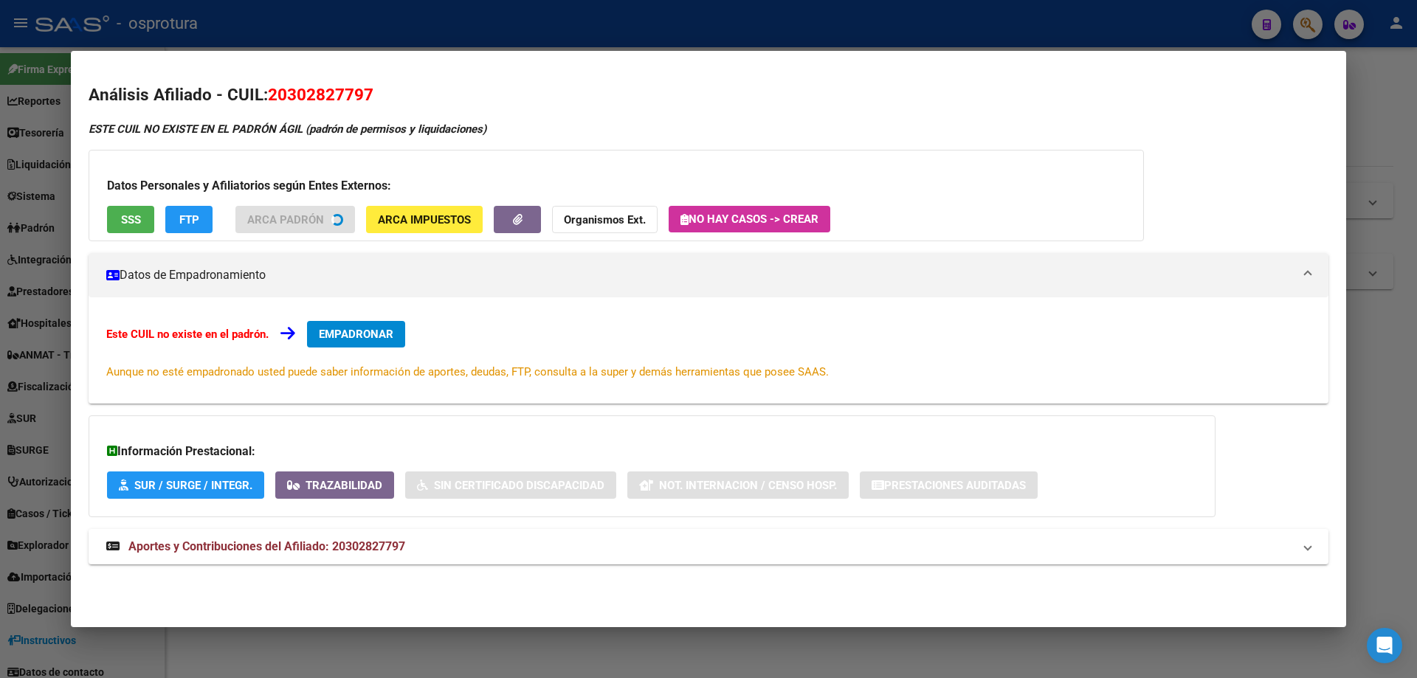
click at [126, 226] on span "SSS" at bounding box center [131, 219] width 20 height 13
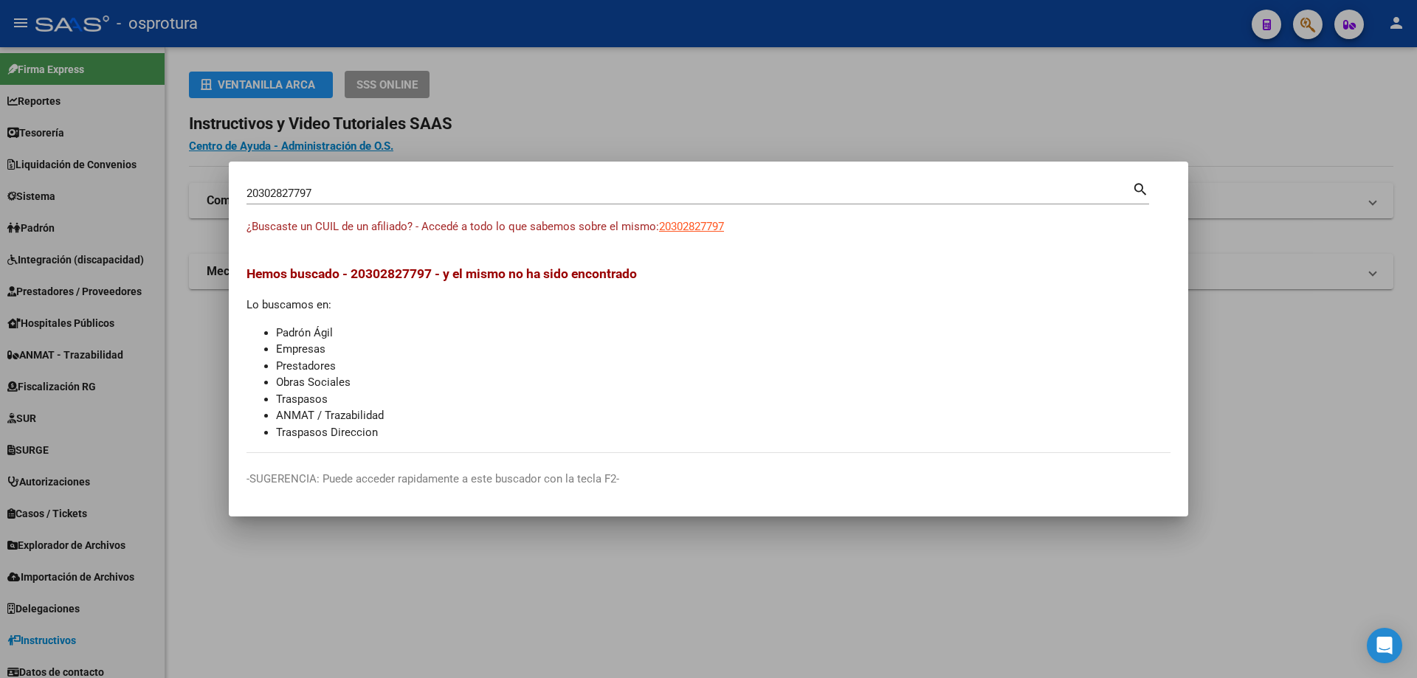
click at [326, 199] on input "20302827797" at bounding box center [690, 193] width 886 height 13
paste input "-30297251-"
type input "20302972517"
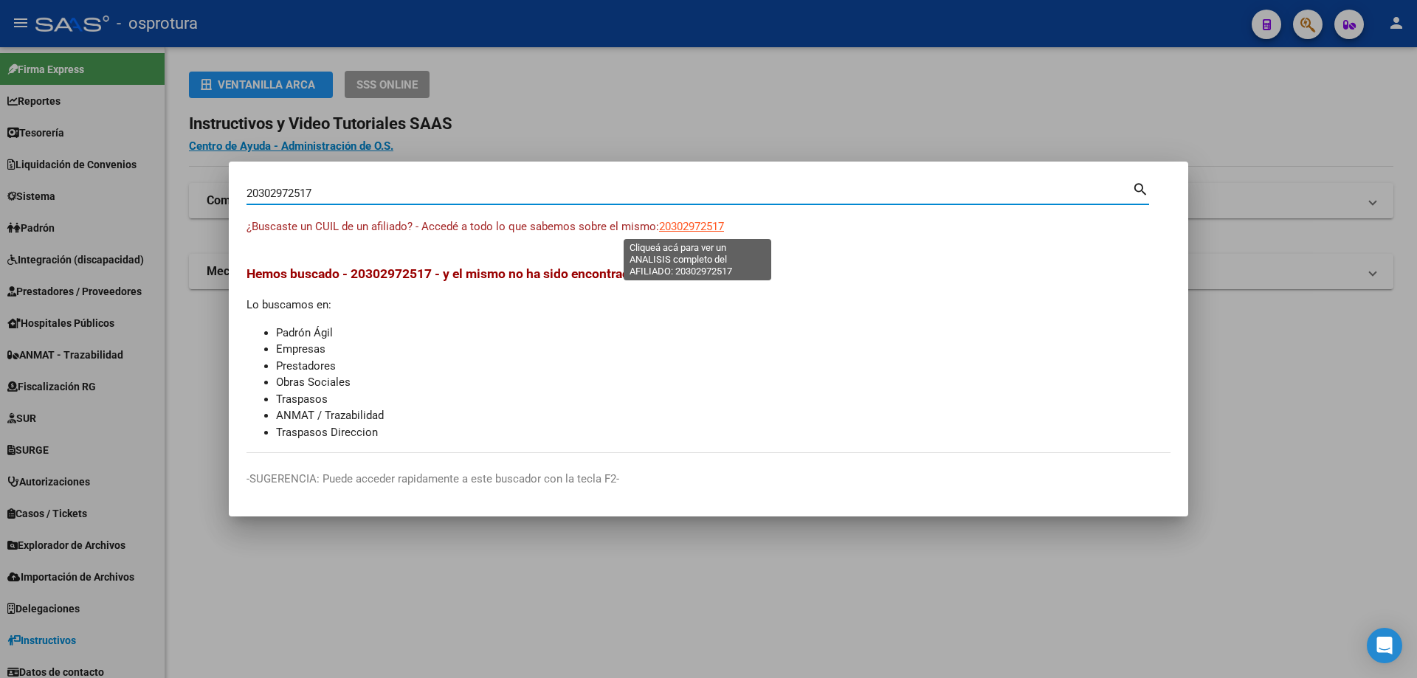
click at [701, 231] on span "20302972517" at bounding box center [691, 226] width 65 height 13
type textarea "20302972517"
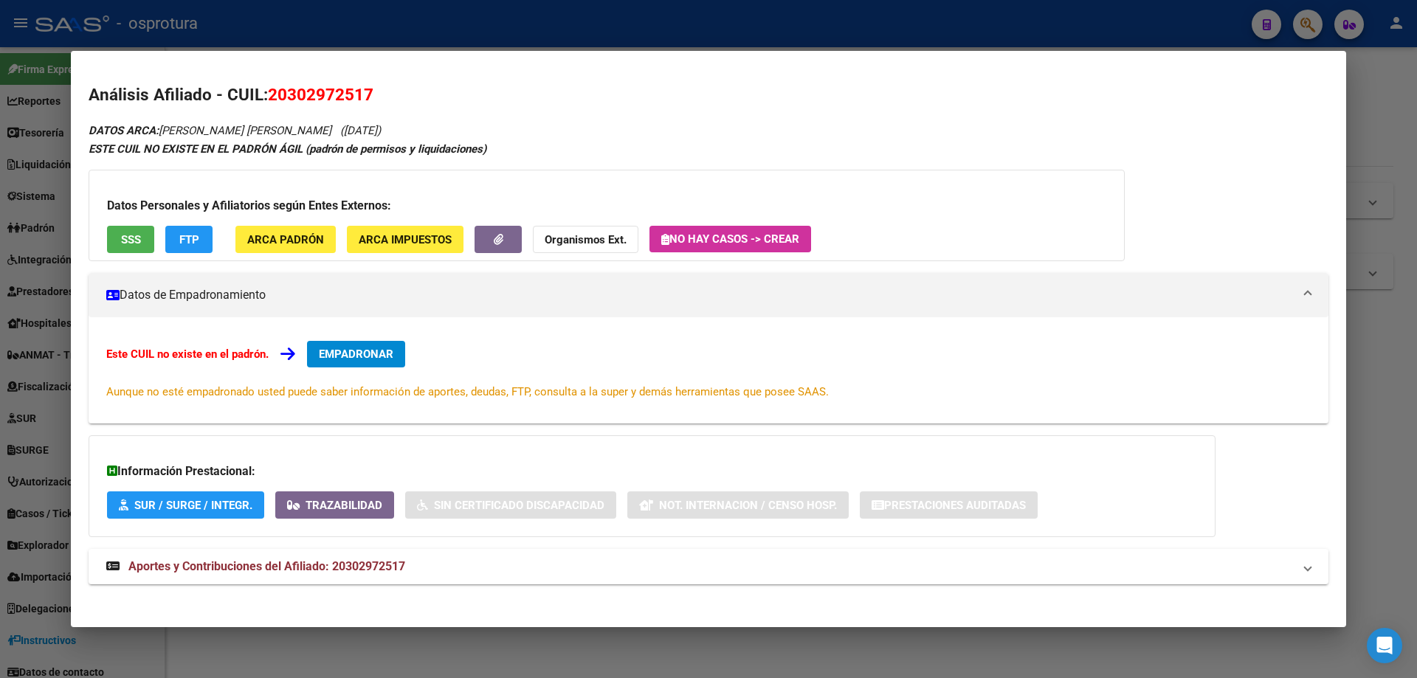
click at [114, 223] on div "Datos Personales y Afiliatorios según Entes Externos: SSS FTP ARCA Padrón ARCA …" at bounding box center [607, 216] width 1036 height 92
click at [124, 238] on span "SSS" at bounding box center [131, 239] width 20 height 13
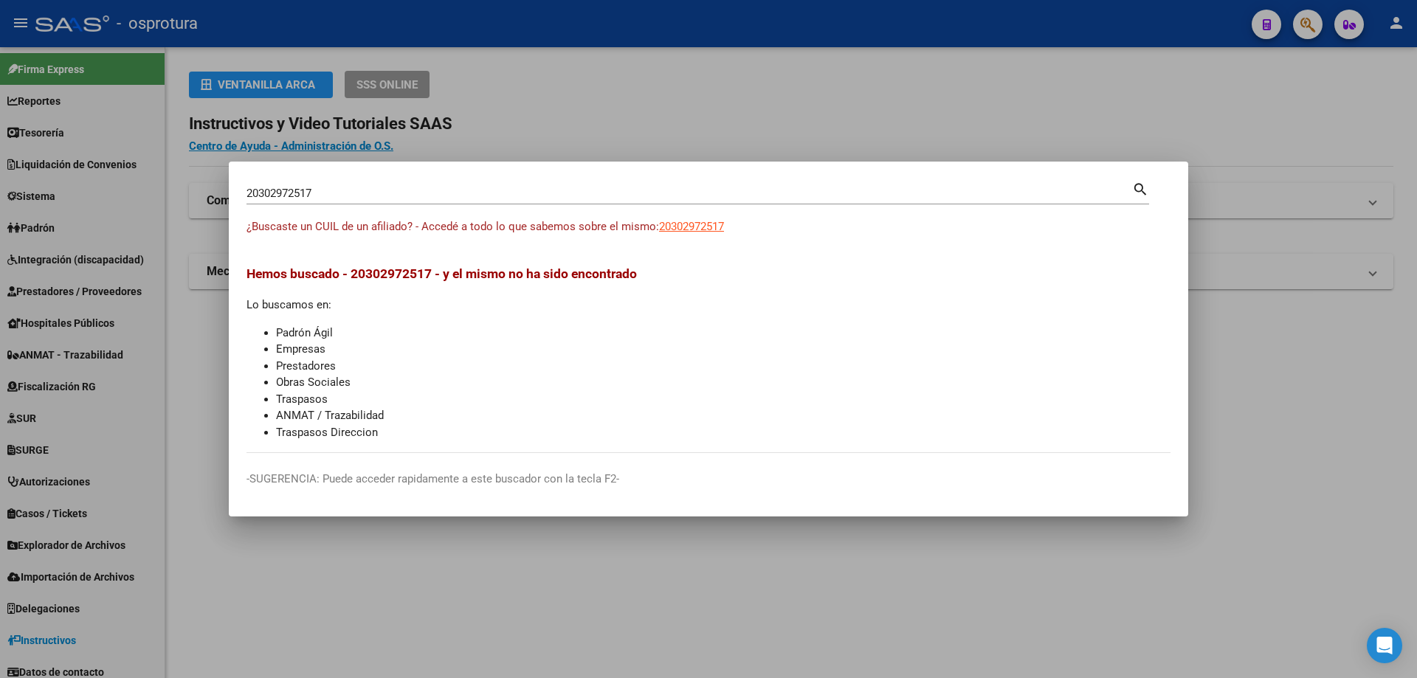
click at [331, 186] on div "20302972517 Buscar (apellido, dni, [PERSON_NAME], [PERSON_NAME], cuit, obra soc…" at bounding box center [690, 193] width 886 height 22
click at [334, 196] on input "20302972517" at bounding box center [690, 193] width 886 height 13
paste input "-30321172-2"
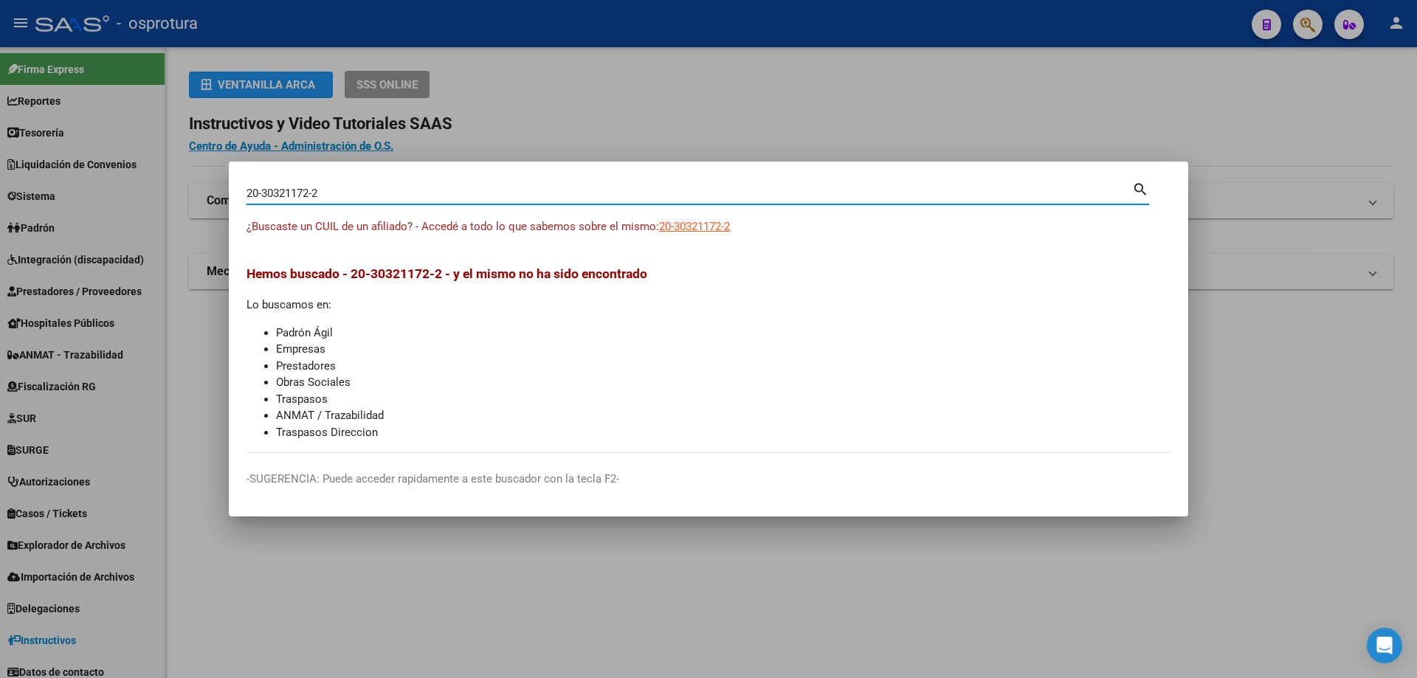
type input "20303211722"
click at [692, 228] on span "20303211722" at bounding box center [691, 226] width 65 height 13
type textarea "20303211722"
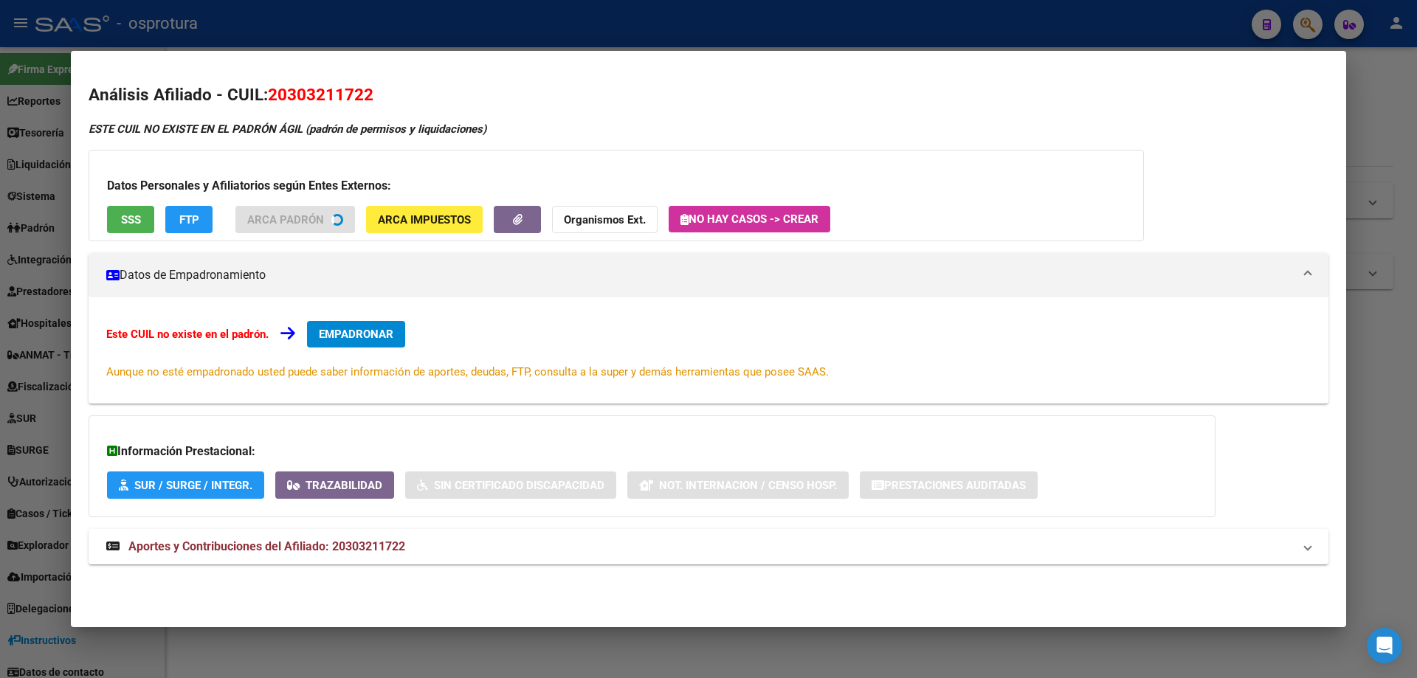
click at [128, 213] on span "SSS" at bounding box center [131, 219] width 20 height 13
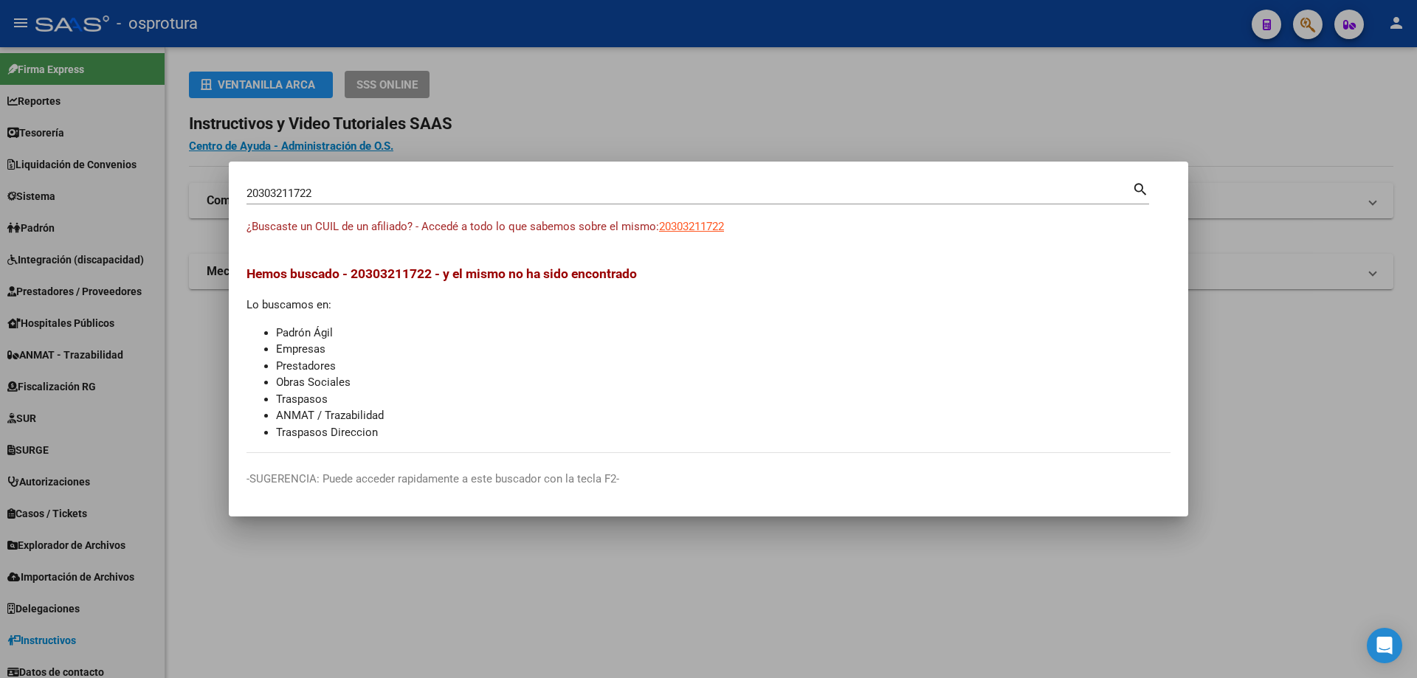
click at [368, 199] on input "20303211722" at bounding box center [690, 193] width 886 height 13
paste input "-30321205-"
type input "20303212052"
click at [688, 225] on span "20303212052" at bounding box center [691, 226] width 65 height 13
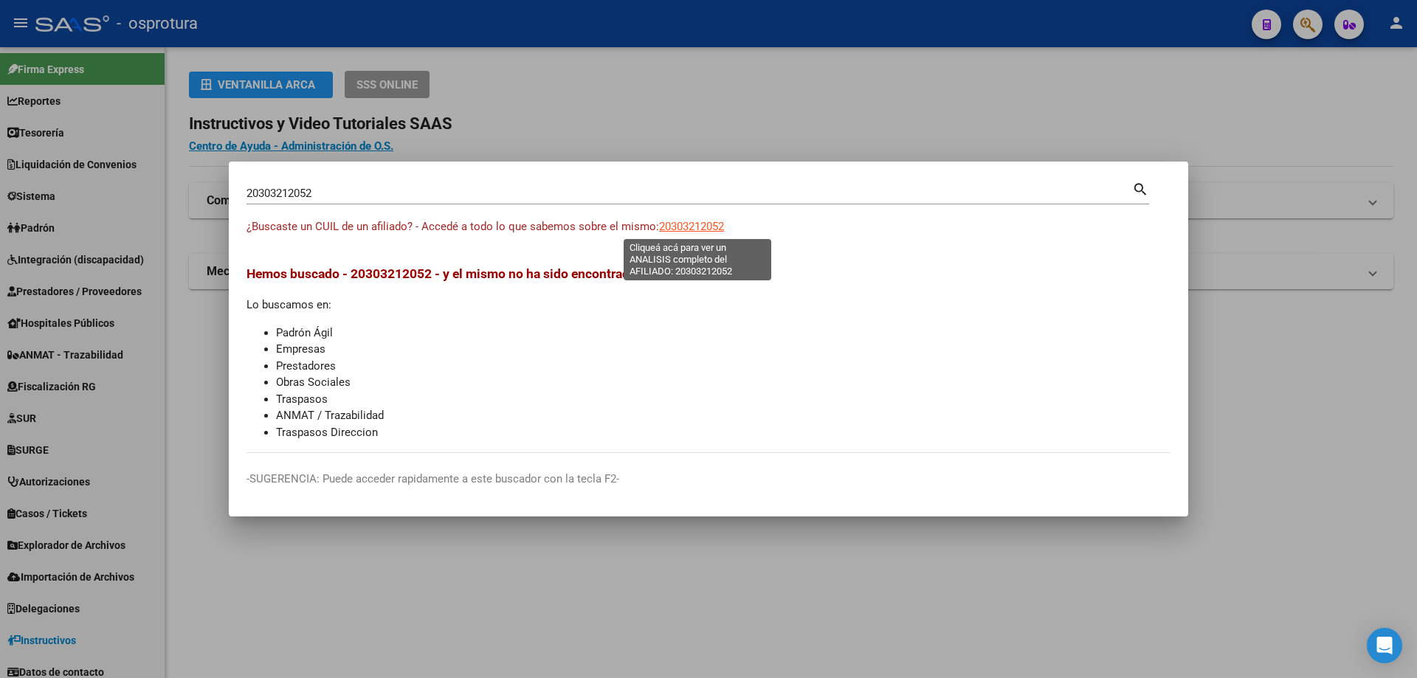
type textarea "20303212052"
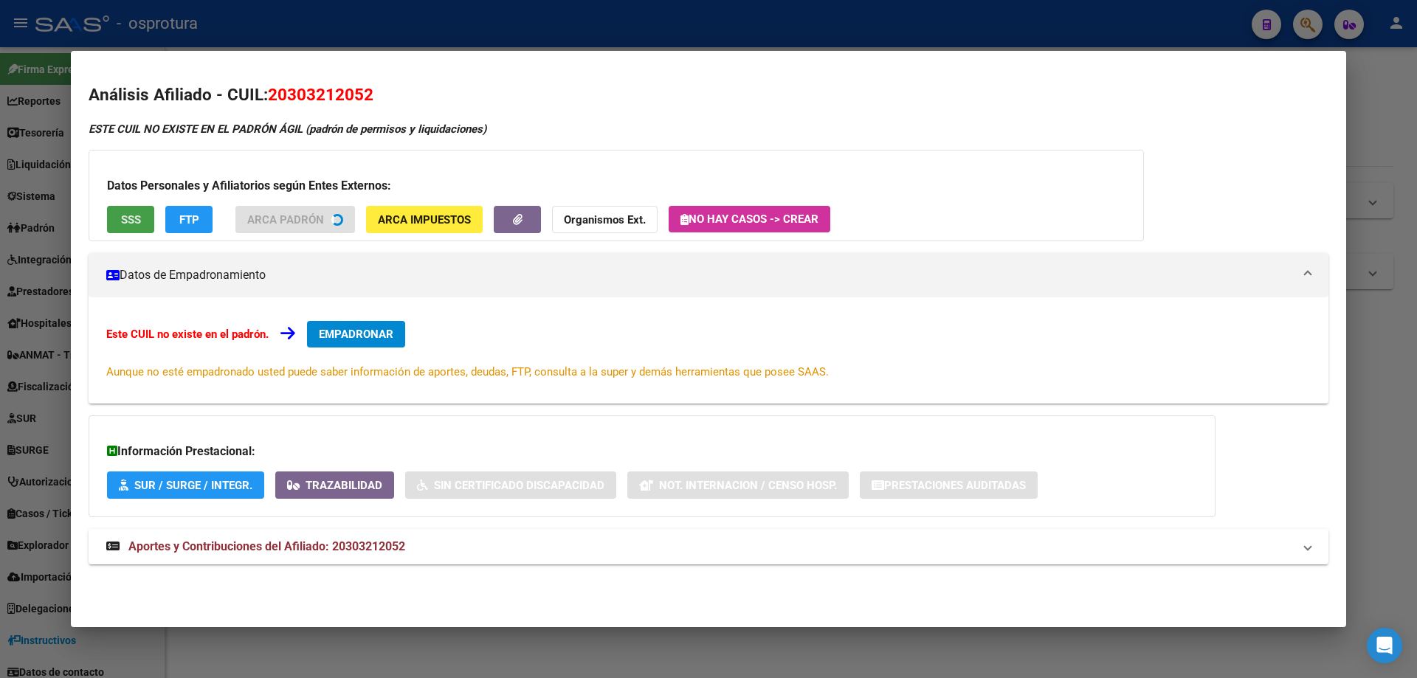
click at [120, 221] on button "SSS" at bounding box center [130, 219] width 47 height 27
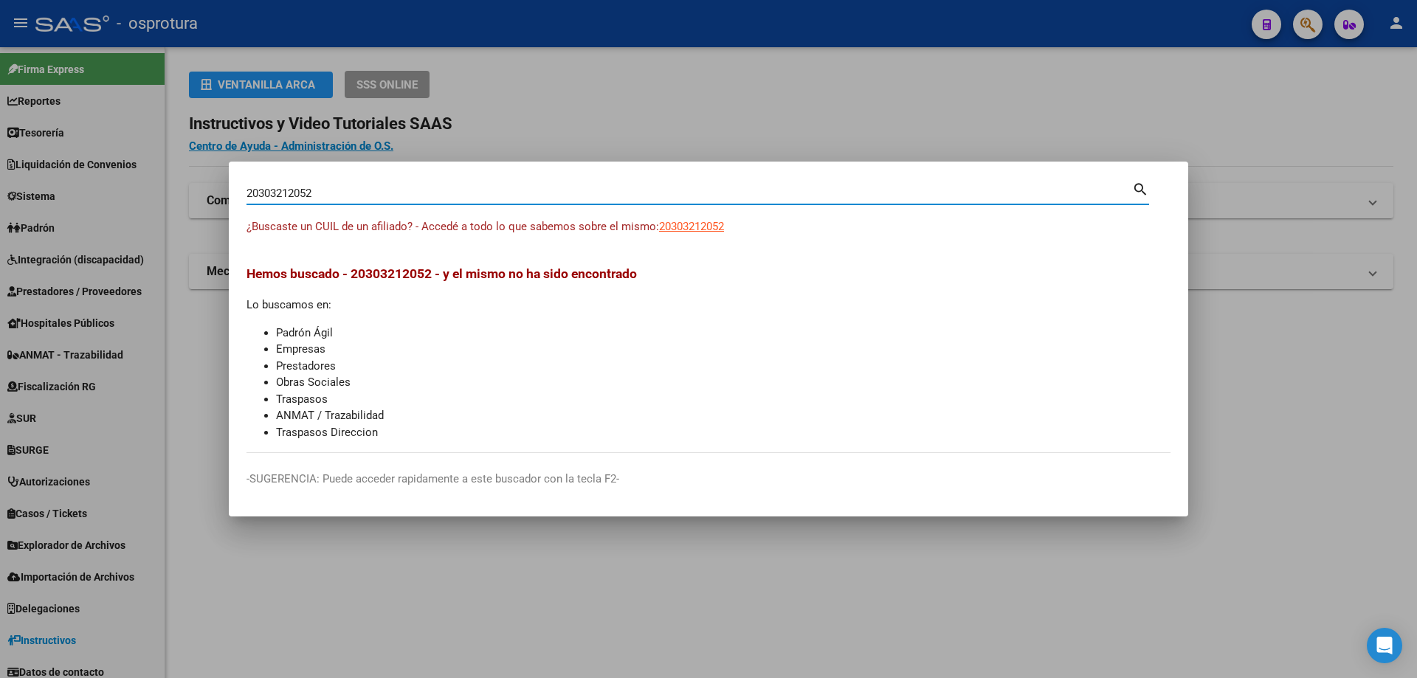
click at [431, 197] on input "20303212052" at bounding box center [690, 193] width 886 height 13
paste input "-30321324-5"
type input "20303213245"
click at [684, 226] on span "20303213245" at bounding box center [691, 226] width 65 height 13
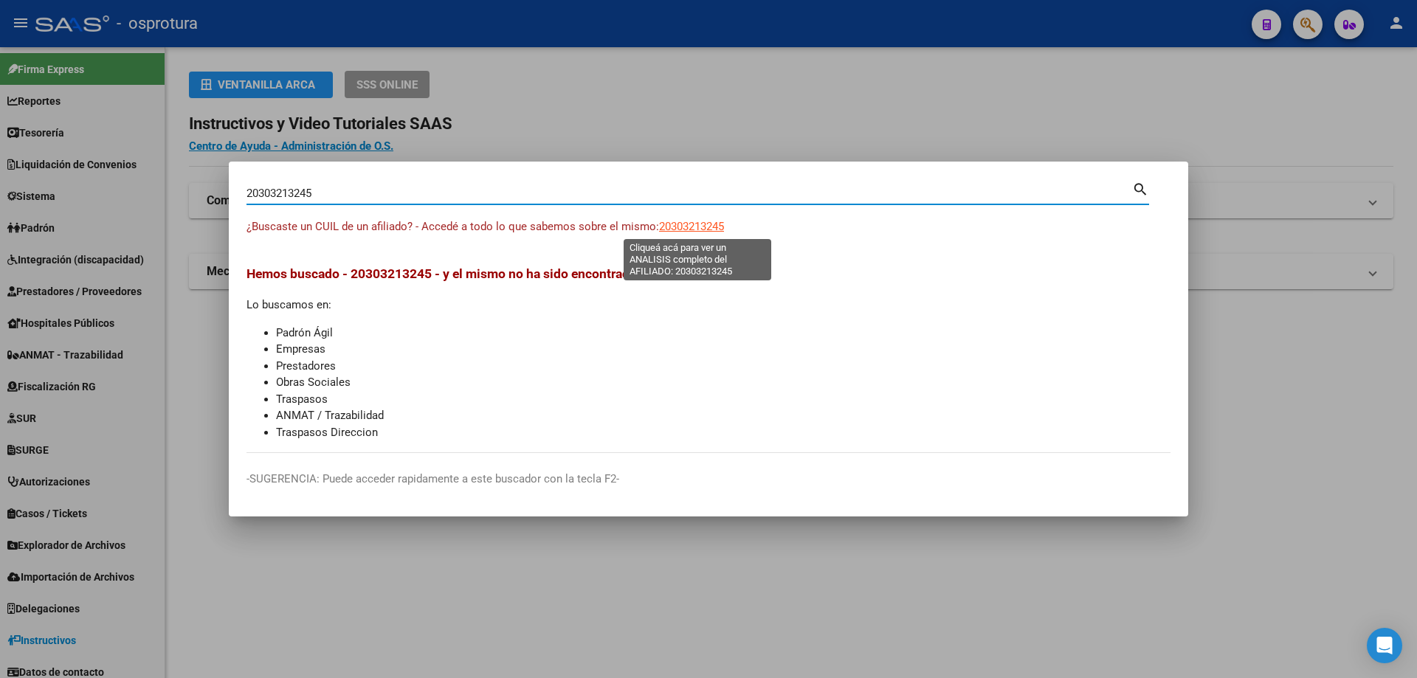
type textarea "20303213245"
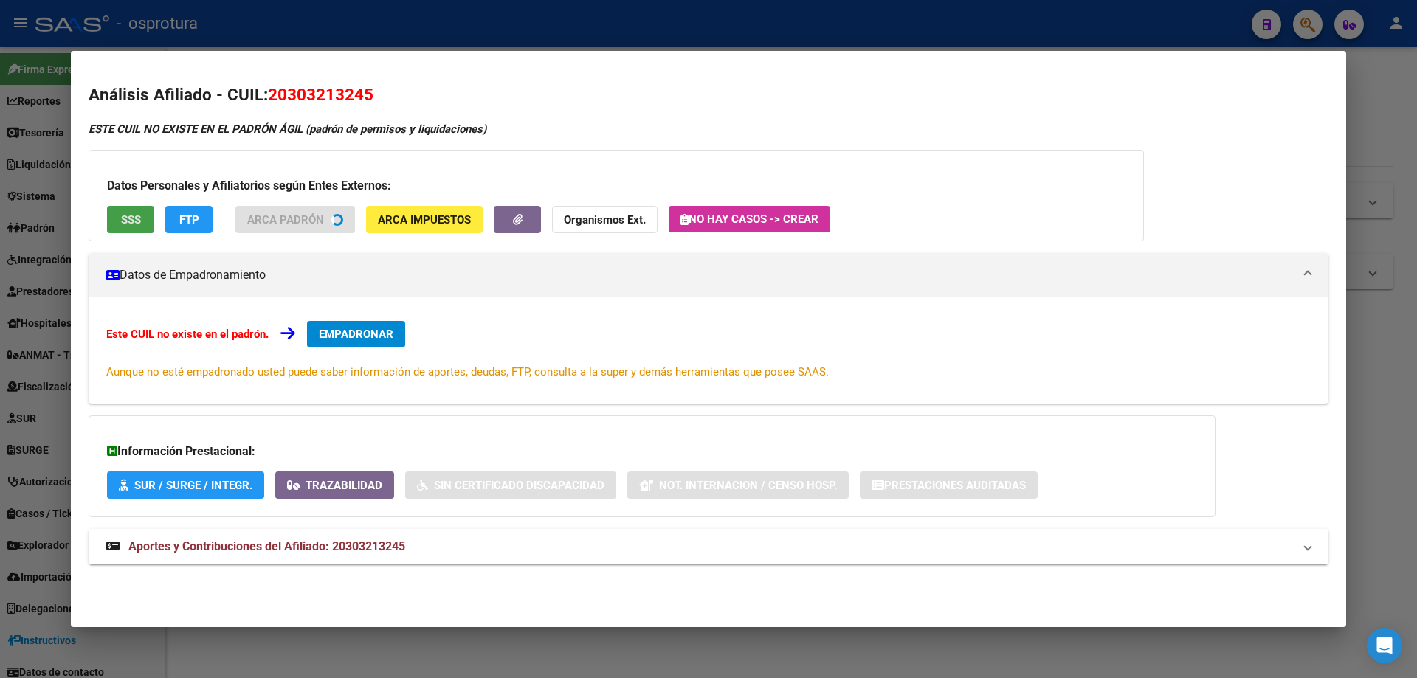
click at [127, 218] on span "SSS" at bounding box center [131, 219] width 20 height 13
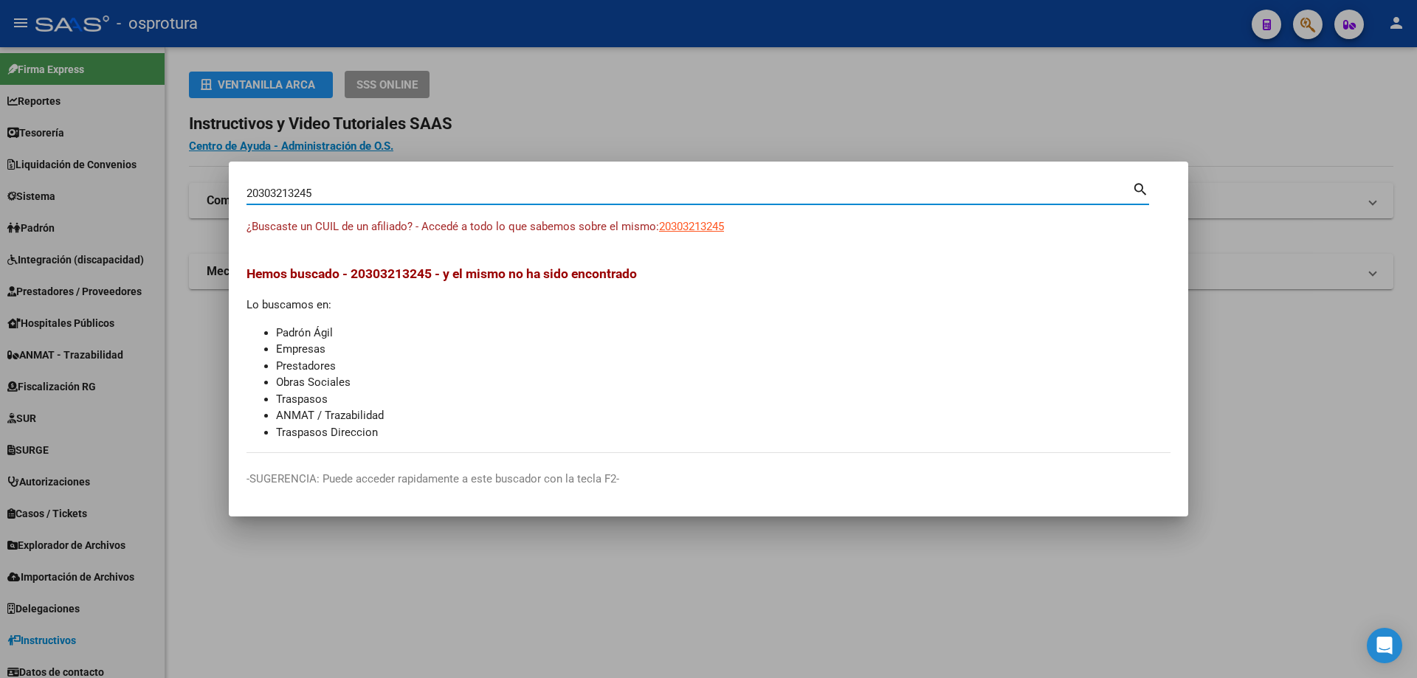
click at [299, 191] on input "20303213245" at bounding box center [690, 193] width 886 height 13
paste input "-30325951-2"
type input "20303259512"
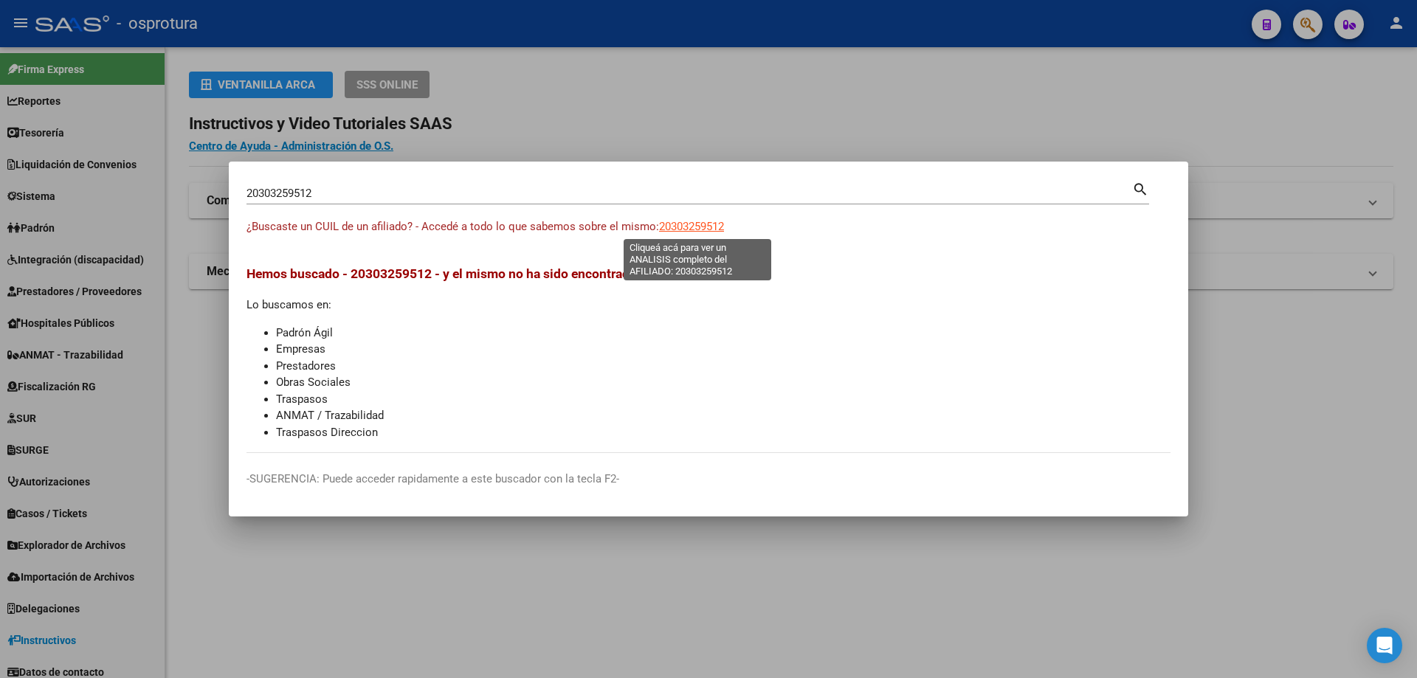
click at [715, 231] on span "20303259512" at bounding box center [691, 226] width 65 height 13
type textarea "20303259512"
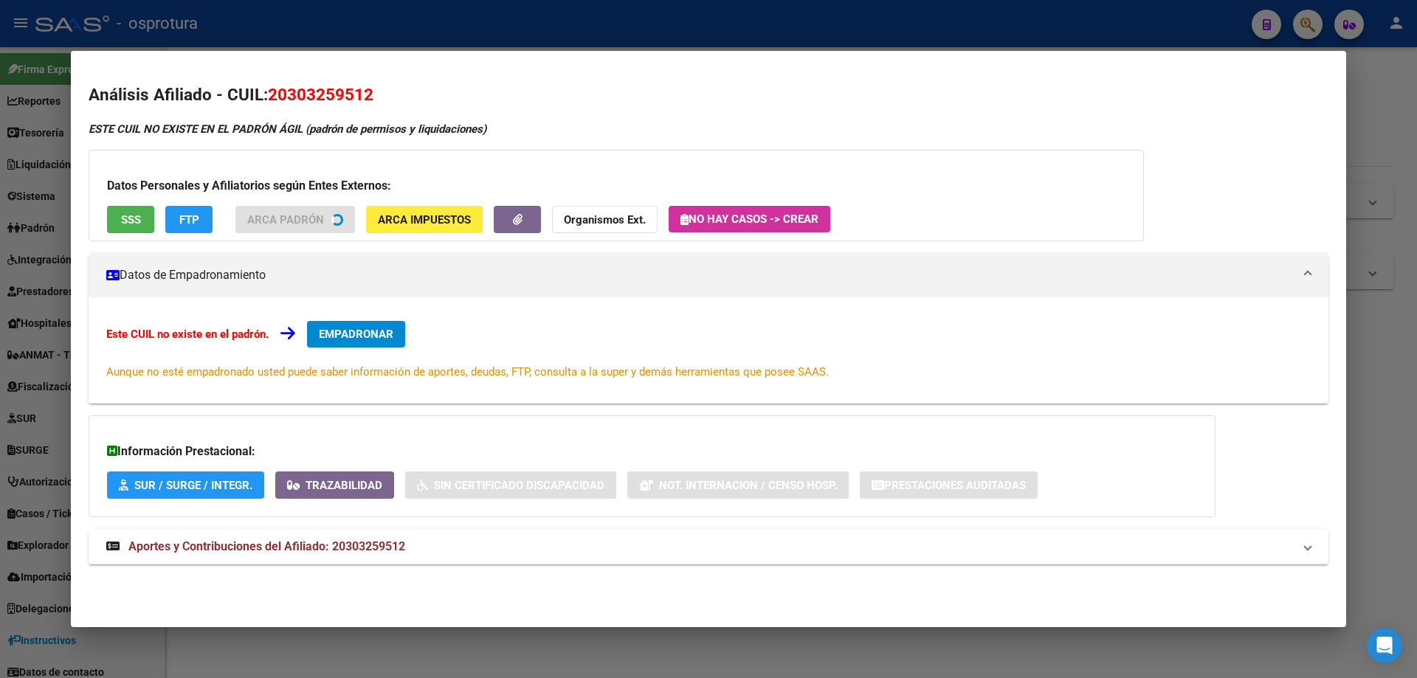
click at [143, 228] on button "SSS" at bounding box center [130, 219] width 47 height 27
